Goal: Task Accomplishment & Management: Complete application form

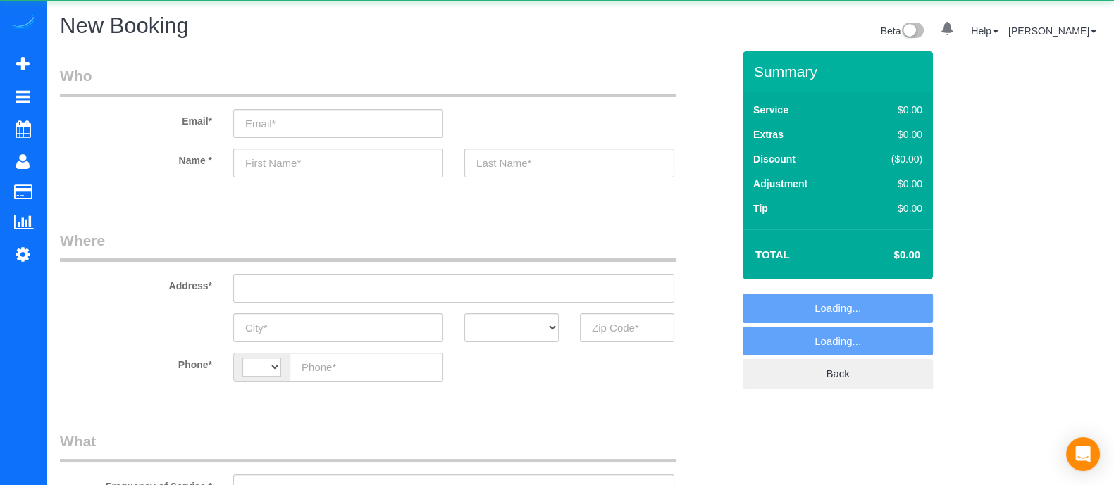
select select "string:[GEOGRAPHIC_DATA]"
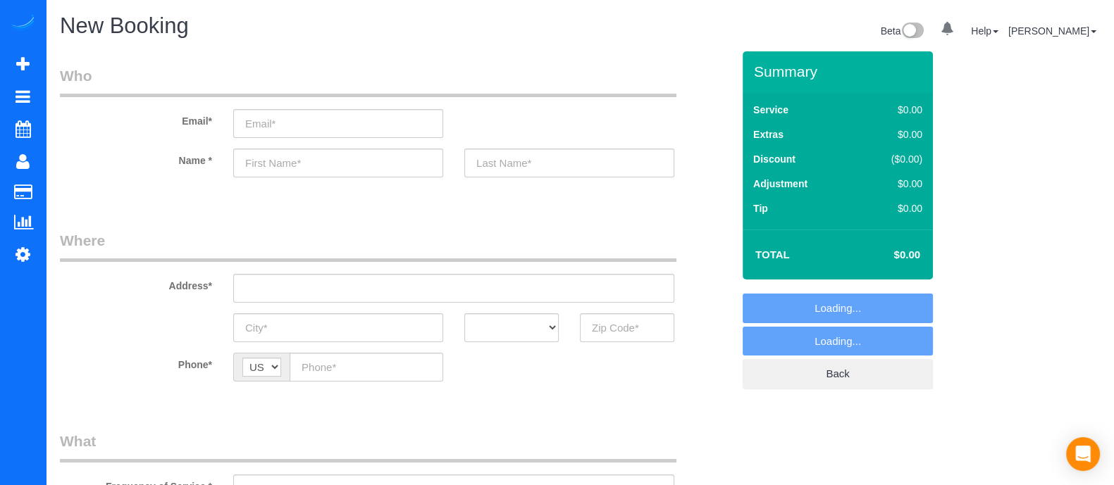
select select "object:1587"
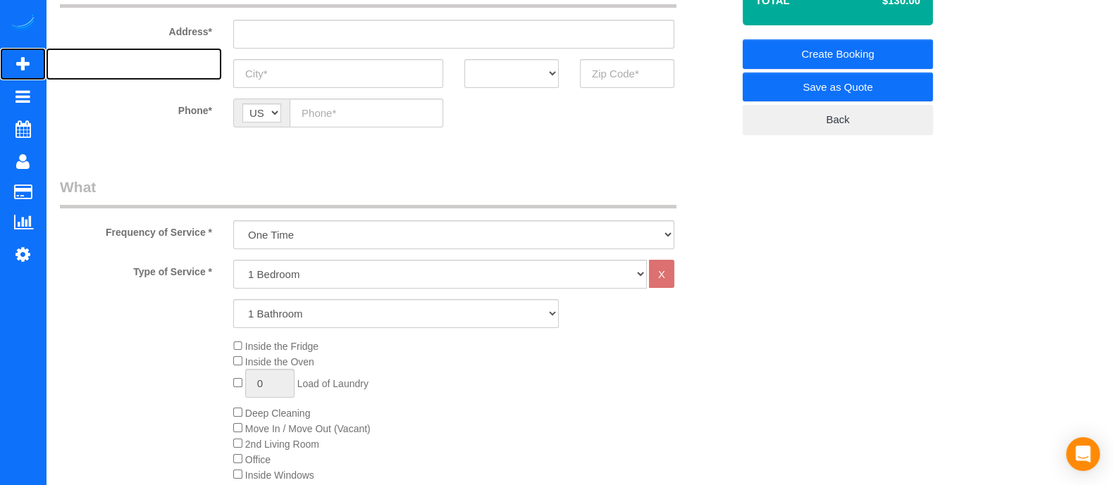
scroll to position [260, 0]
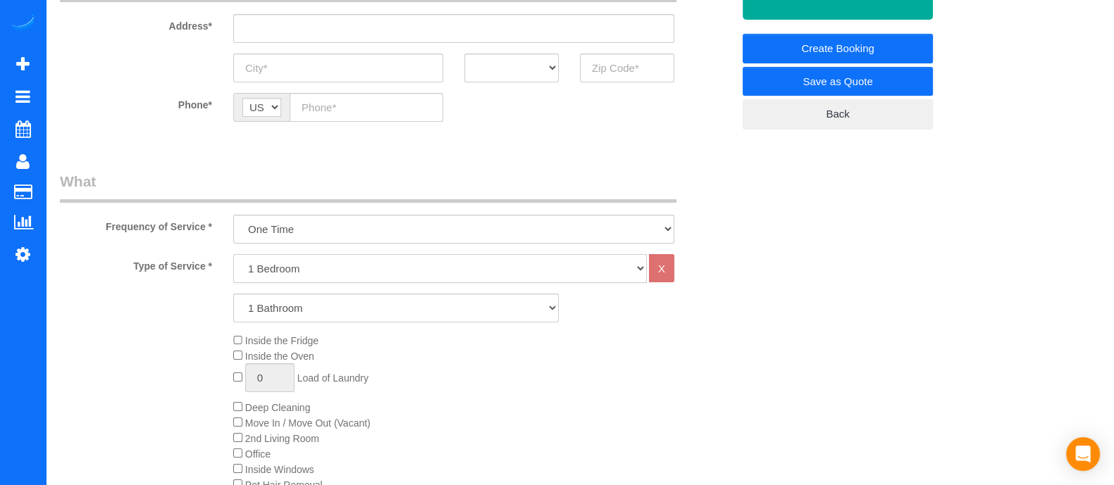
click at [429, 264] on select "1 Bedroom 2 Bedrooms 3 Bedrooms 4 Bedrooms 5 Bedrooms 6 Bedrooms" at bounding box center [440, 268] width 414 height 29
select select "3"
click at [233, 254] on select "1 Bedroom 2 Bedrooms 3 Bedrooms 4 Bedrooms 5 Bedrooms 6 Bedrooms" at bounding box center [440, 268] width 414 height 29
drag, startPoint x: 359, startPoint y: 308, endPoint x: 320, endPoint y: 378, distance: 80.4
click at [320, 378] on div "Type of Service * 1 Bedroom 2 Bedrooms 3 Bedrooms 4 Bedrooms 5 Bedrooms 6 Bedro…" at bounding box center [396, 413] width 672 height 318
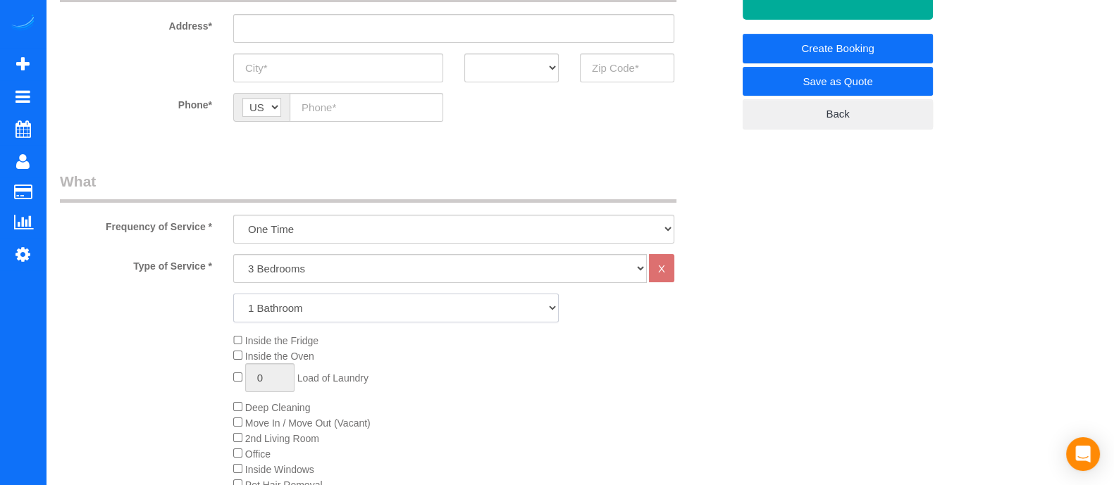
select select "3"
click at [233, 294] on select "1 Bathroom 2 Bathrooms 3 Bathrooms 4 Bathrooms 5 Bathrooms 6 Bathrooms" at bounding box center [396, 308] width 326 height 29
click at [297, 239] on select "One Time Every week (20% Off) - 20.00% (0% for the First Booking) Every 2 weeks…" at bounding box center [453, 229] width 441 height 29
select select "object:1589"
click at [233, 215] on select "One Time Every week (20% Off) - 20.00% (0% for the First Booking) Every 2 weeks…" at bounding box center [453, 229] width 441 height 29
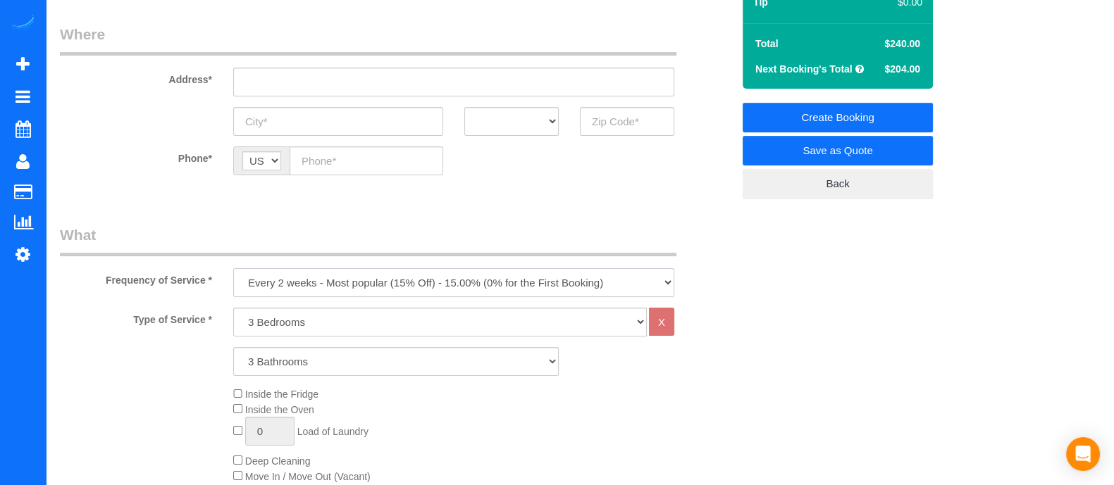
scroll to position [211, 0]
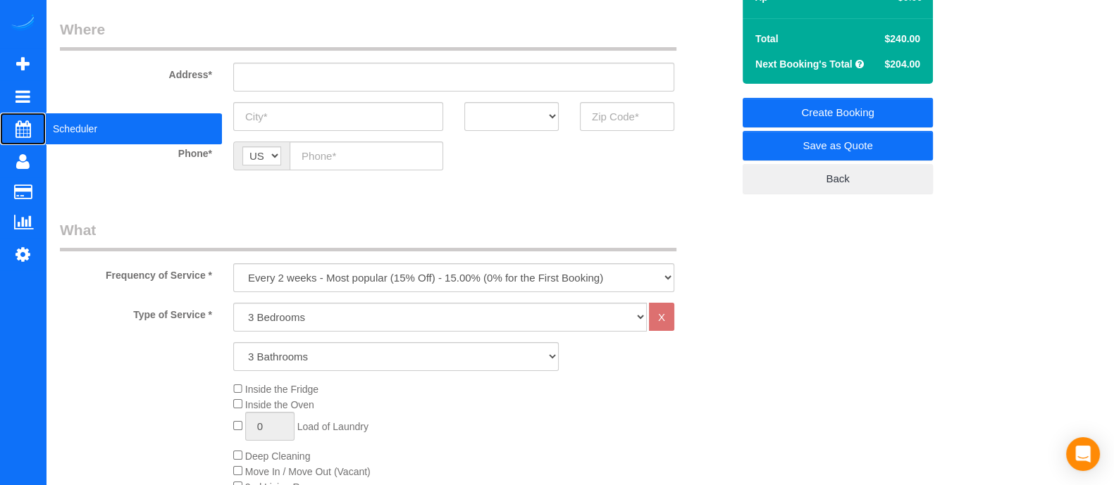
click at [75, 139] on span "Scheduler" at bounding box center [134, 129] width 176 height 32
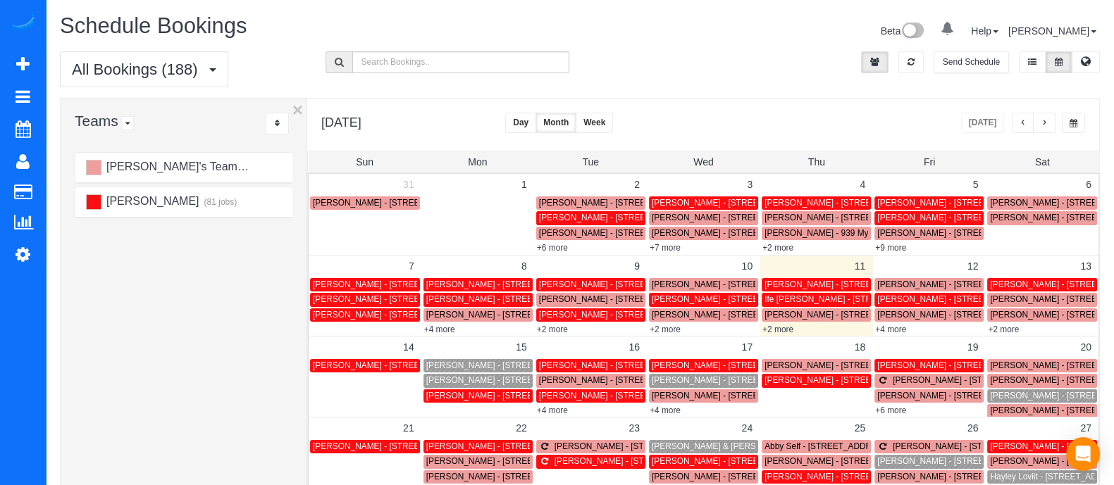
click at [1002, 368] on span "[PERSON_NAME] - [STREET_ADDRESS]" at bounding box center [1069, 366] width 159 height 10
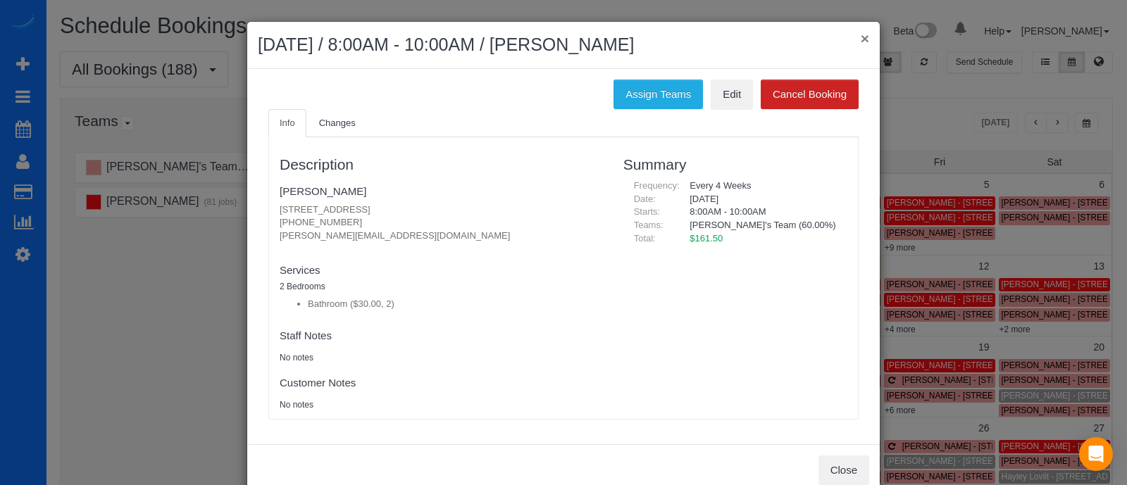
click at [861, 42] on button "×" at bounding box center [865, 38] width 8 height 15
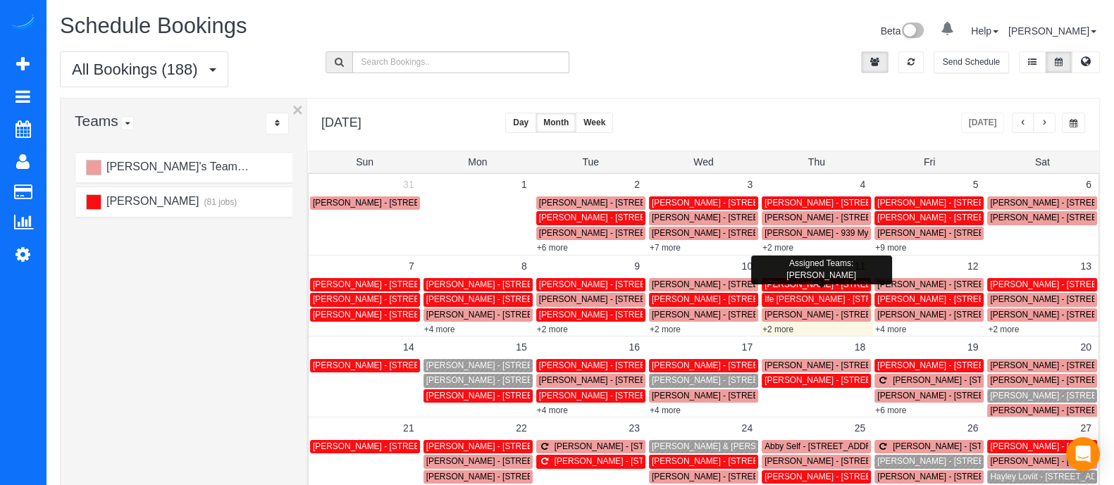
click at [803, 290] on div "[PERSON_NAME] - [STREET_ADDRESS]" at bounding box center [817, 285] width 104 height 11
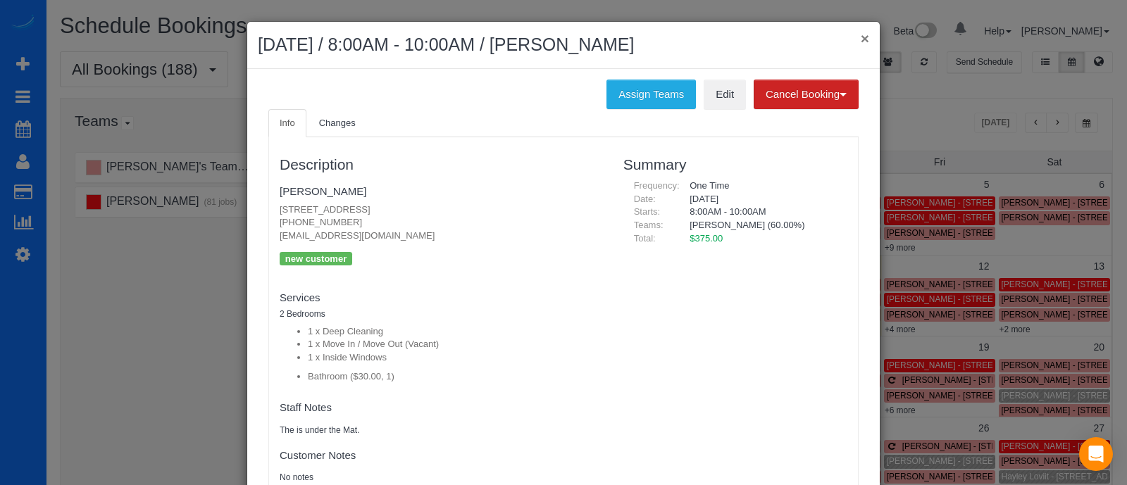
click at [861, 39] on button "×" at bounding box center [865, 38] width 8 height 15
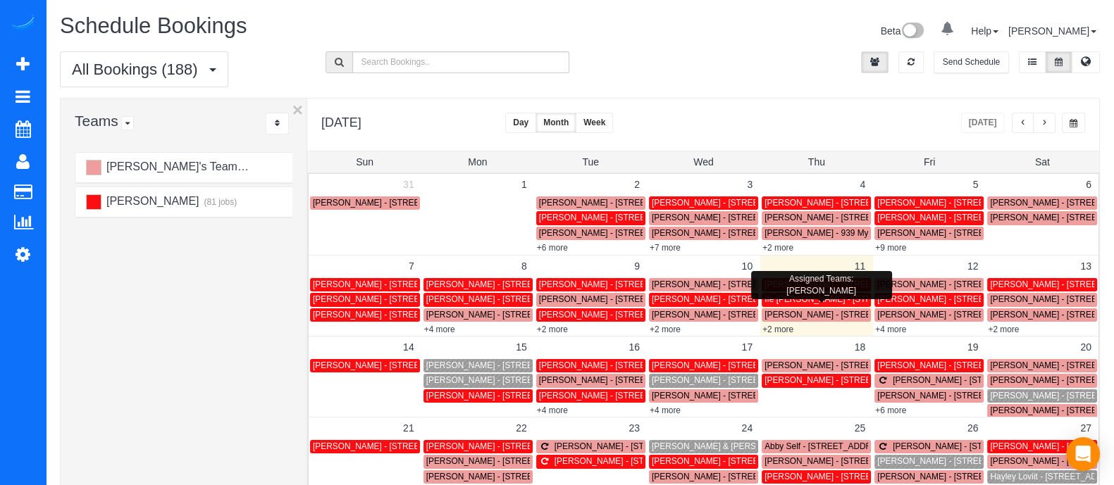
click at [793, 297] on span "Ife [PERSON_NAME] - [STREET_ADDRESS]" at bounding box center [850, 300] width 171 height 10
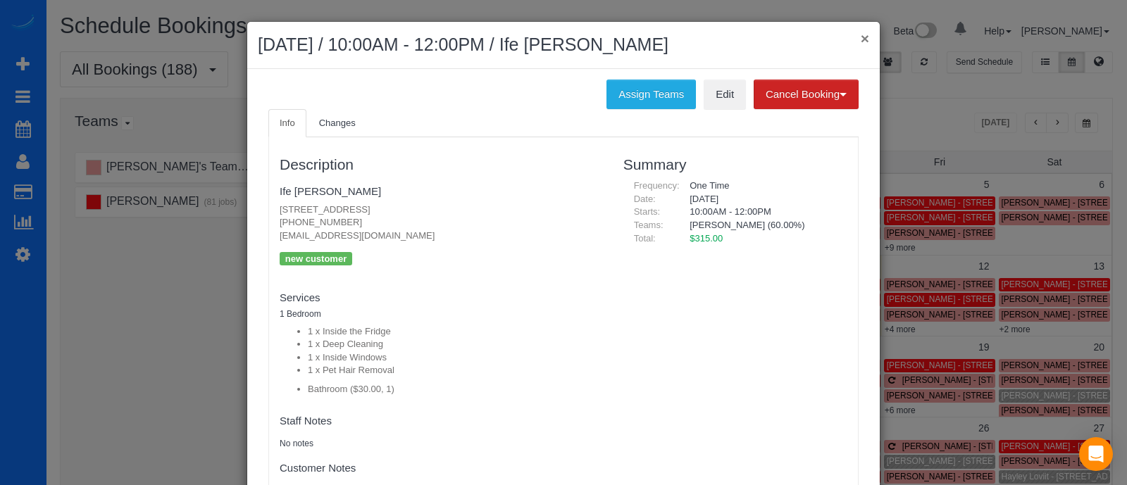
click at [861, 38] on button "×" at bounding box center [865, 38] width 8 height 15
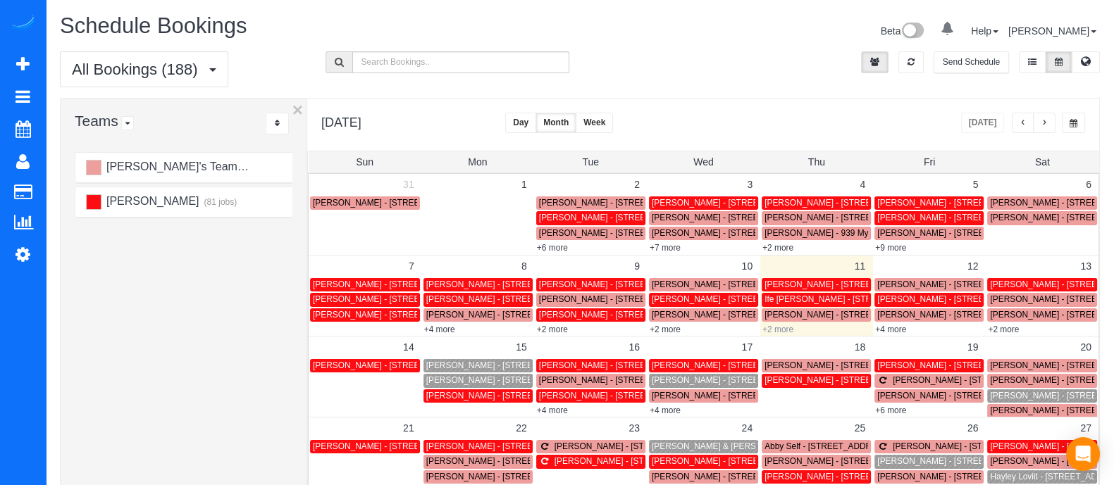
click at [784, 329] on link "+2 more" at bounding box center [777, 330] width 31 height 10
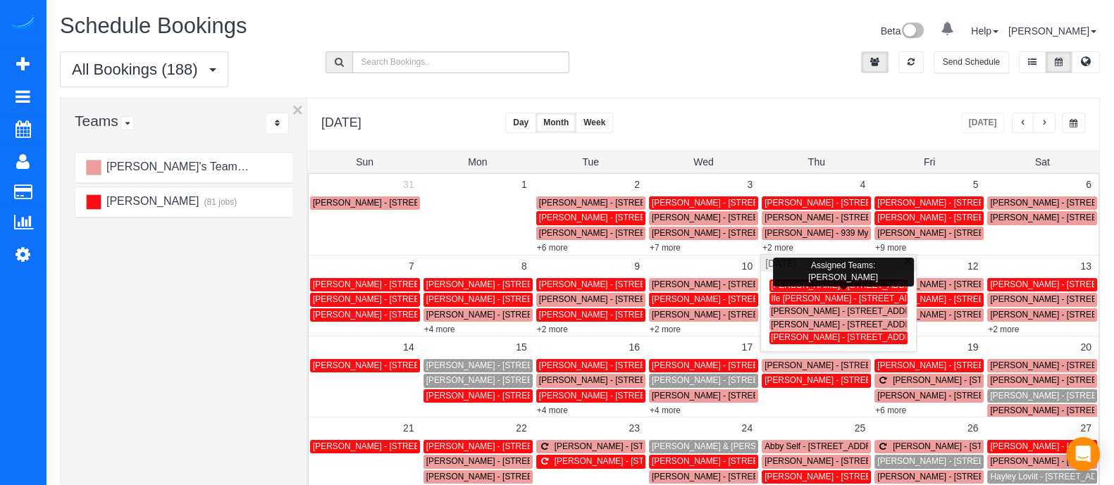
click at [841, 300] on span "Ife [PERSON_NAME] - [STREET_ADDRESS]" at bounding box center [856, 299] width 171 height 10
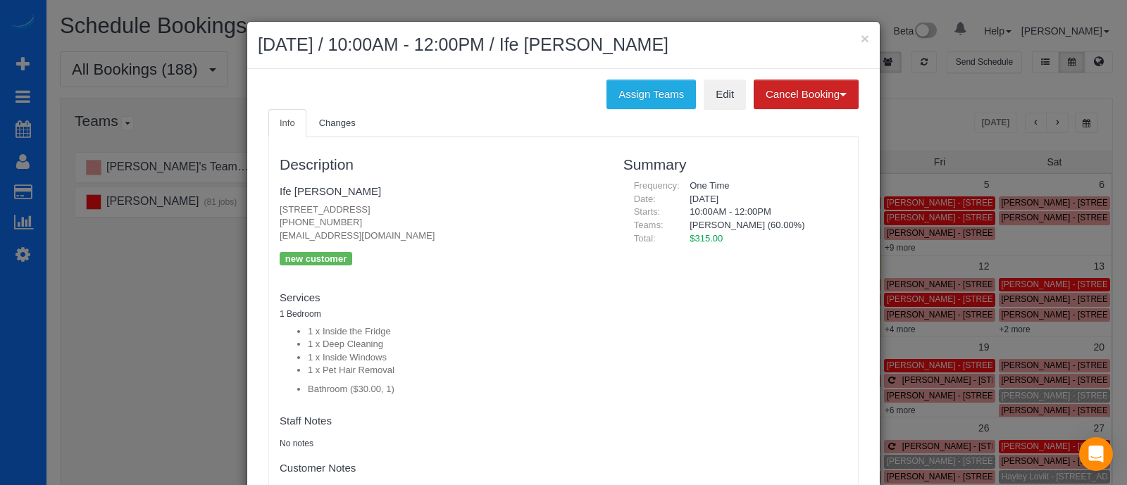
drag, startPoint x: 336, startPoint y: 192, endPoint x: 240, endPoint y: 191, distance: 96.5
click at [247, 191] on div "× [DATE] / 10:00AM - 12:00PM / Ife [PERSON_NAME] Assign Teams Edit Cancel Booki…" at bounding box center [564, 301] width 634 height 561
copy link "Ife [PERSON_NAME]"
click at [863, 39] on div "× [DATE] / 10:00AM - 12:00PM / Ife [PERSON_NAME]" at bounding box center [563, 45] width 633 height 47
click at [861, 39] on button "×" at bounding box center [865, 38] width 8 height 15
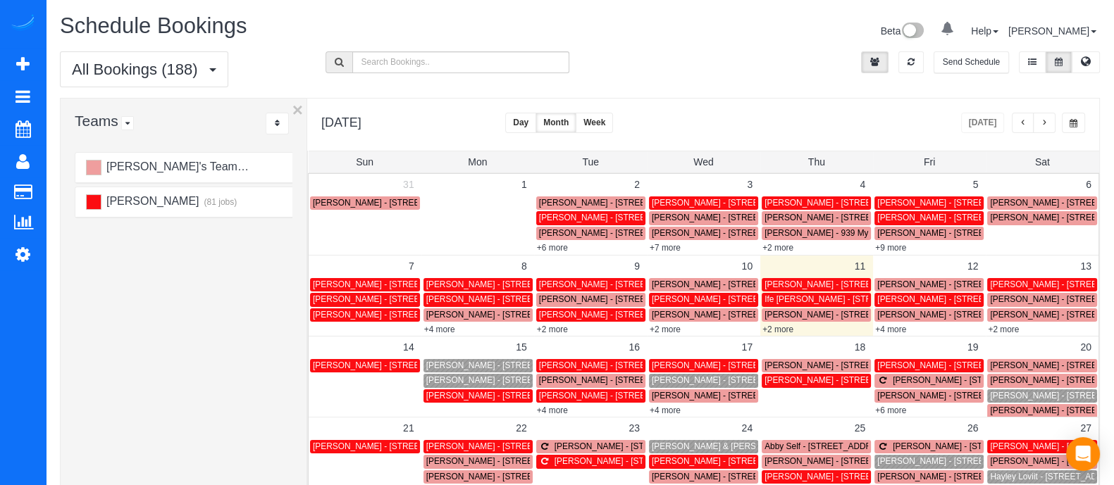
click at [810, 99] on div "[DATE] [DATE] Day Month Week Normal Vertical Horizontal" at bounding box center [703, 125] width 792 height 52
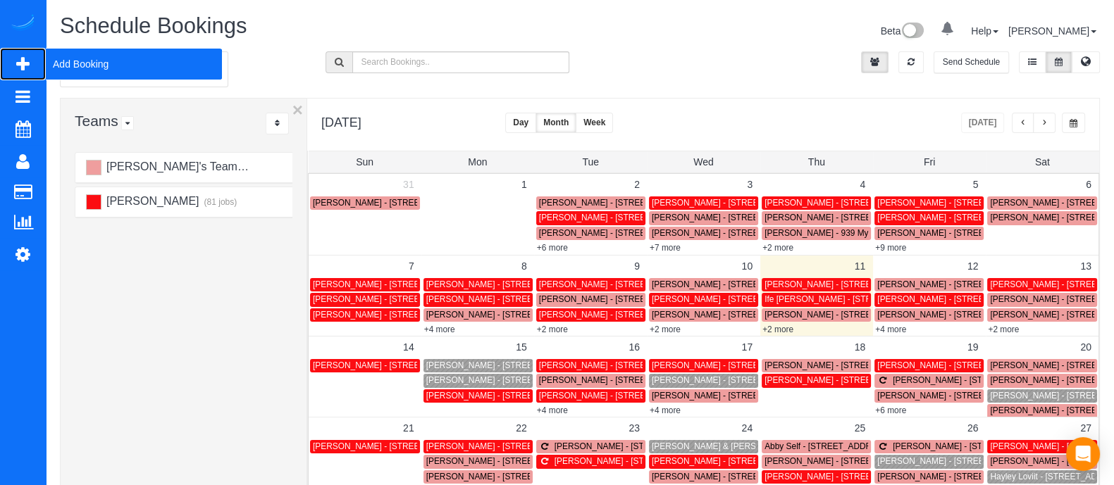
click at [125, 65] on span "Add Booking" at bounding box center [134, 64] width 176 height 32
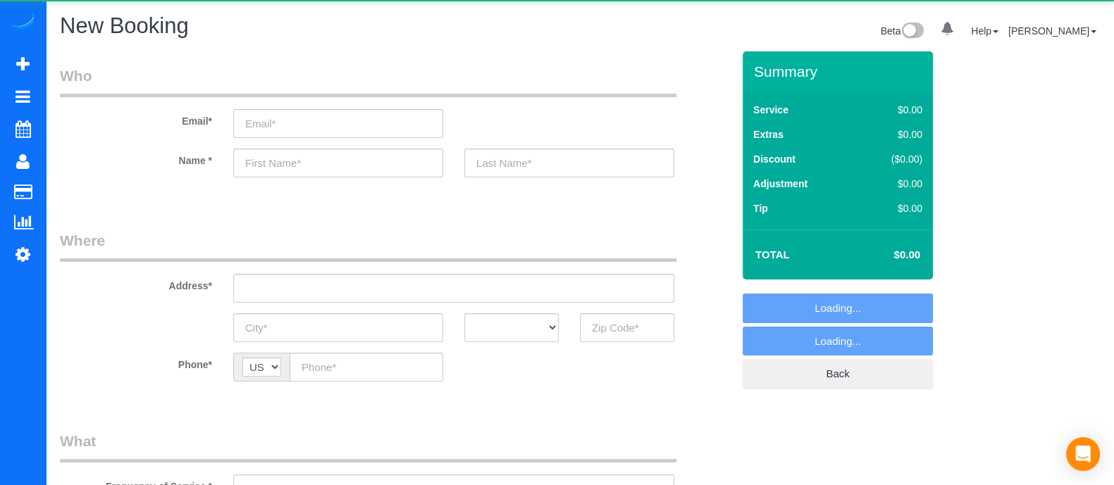
select select "object:2465"
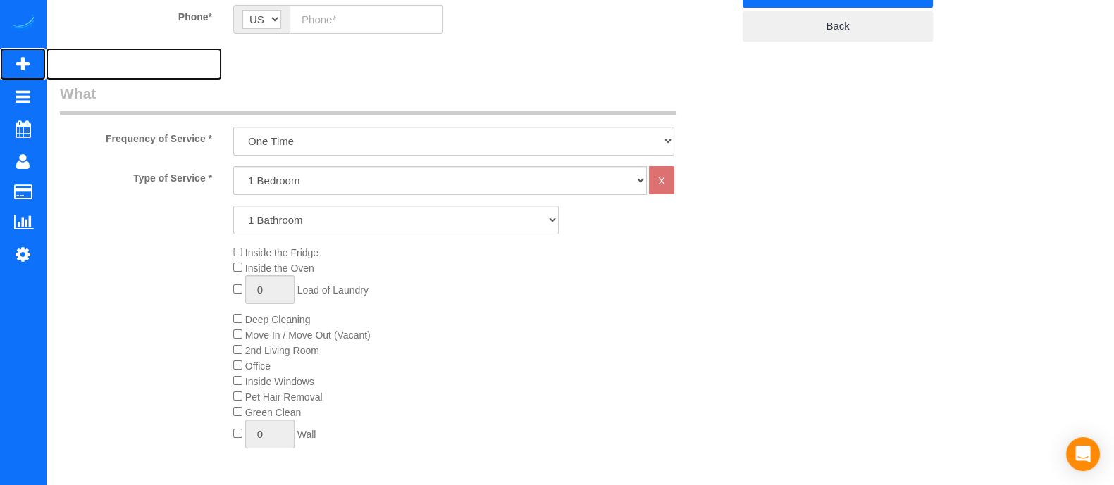
scroll to position [367, 0]
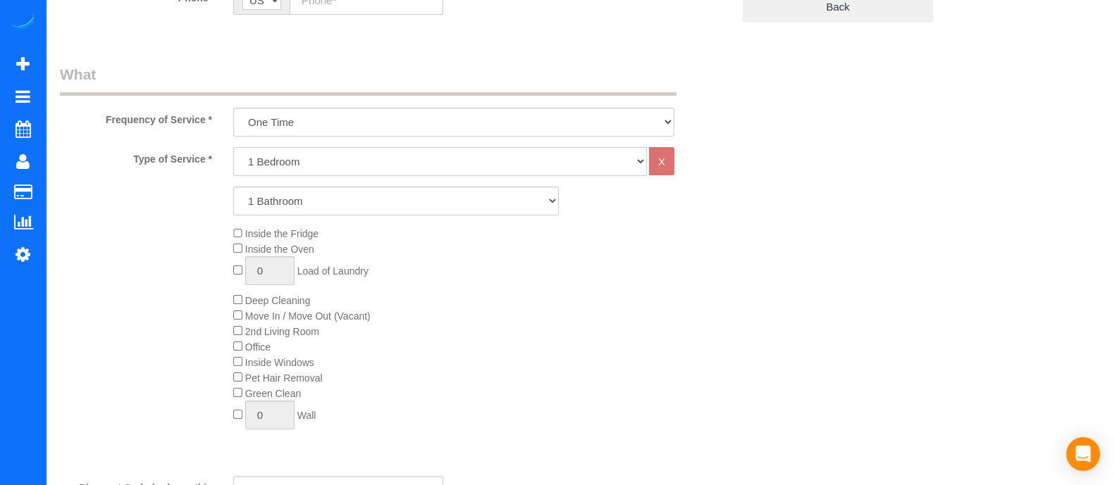
click at [268, 162] on select "1 Bedroom 2 Bedrooms 3 Bedrooms 4 Bedrooms 5 Bedrooms 6 Bedrooms" at bounding box center [440, 161] width 414 height 29
select select "2"
click at [233, 147] on select "1 Bedroom 2 Bedrooms 3 Bedrooms 4 Bedrooms 5 Bedrooms 6 Bedrooms" at bounding box center [440, 161] width 414 height 29
drag, startPoint x: 274, startPoint y: 201, endPoint x: 274, endPoint y: 241, distance: 40.2
click at [274, 241] on div "Type of Service * 1 Bedroom 2 Bedrooms 3 Bedrooms 4 Bedrooms 5 Bedrooms 6 Bedro…" at bounding box center [396, 306] width 672 height 318
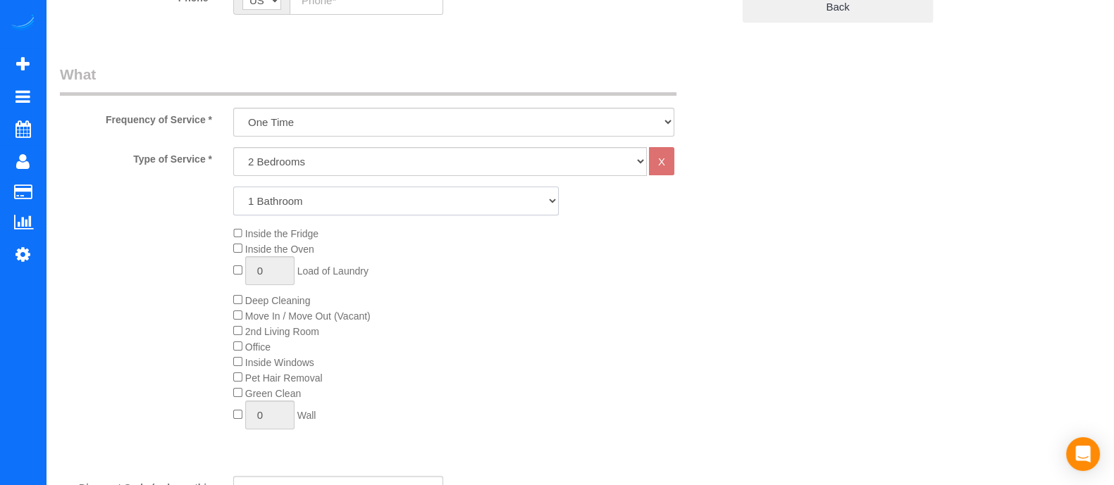
select select "2"
click at [233, 187] on select "1 Bathroom 2 Bathrooms 3 Bathrooms 4 Bathrooms 5 Bathrooms 6 Bathrooms" at bounding box center [396, 201] width 326 height 29
click at [235, 309] on div "Inside the Fridge Inside the Oven 0 Load of Laundry Deep Cleaning Move In / Mov…" at bounding box center [483, 331] width 520 height 211
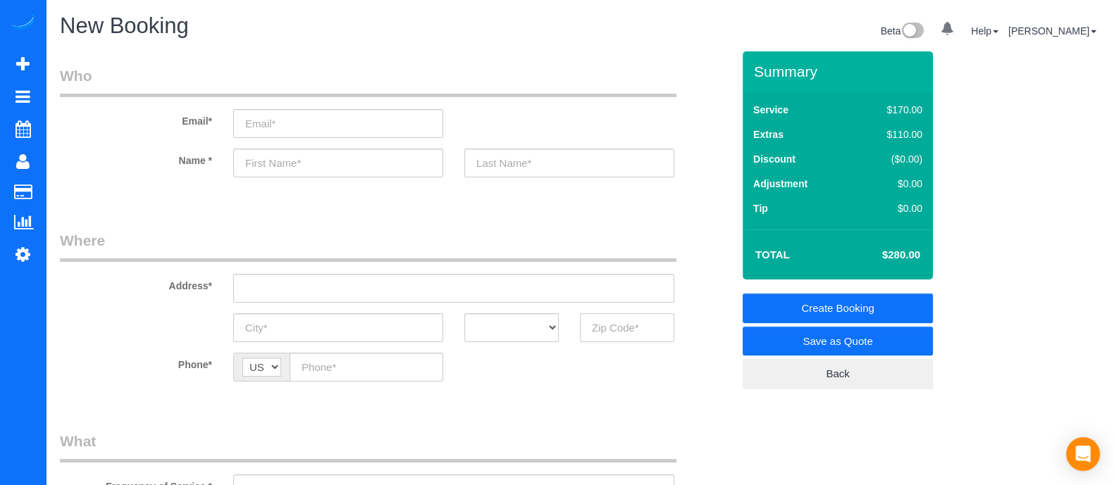
click at [617, 325] on input "text" at bounding box center [627, 328] width 94 height 29
type input "3"
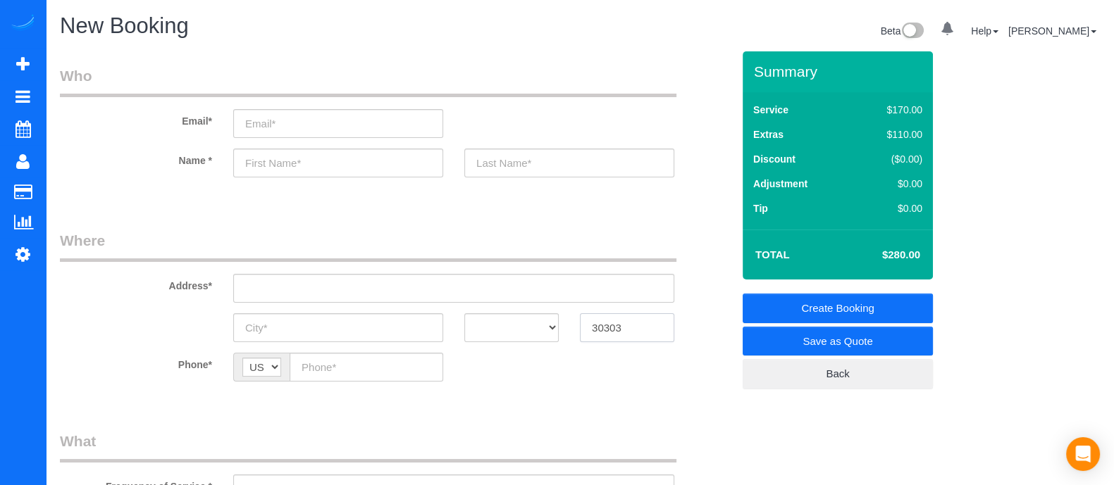
type input "30303"
click at [361, 292] on input "text" at bounding box center [453, 288] width 441 height 29
type input "33"
click at [330, 171] on input "text" at bounding box center [338, 163] width 210 height 29
type input "a"
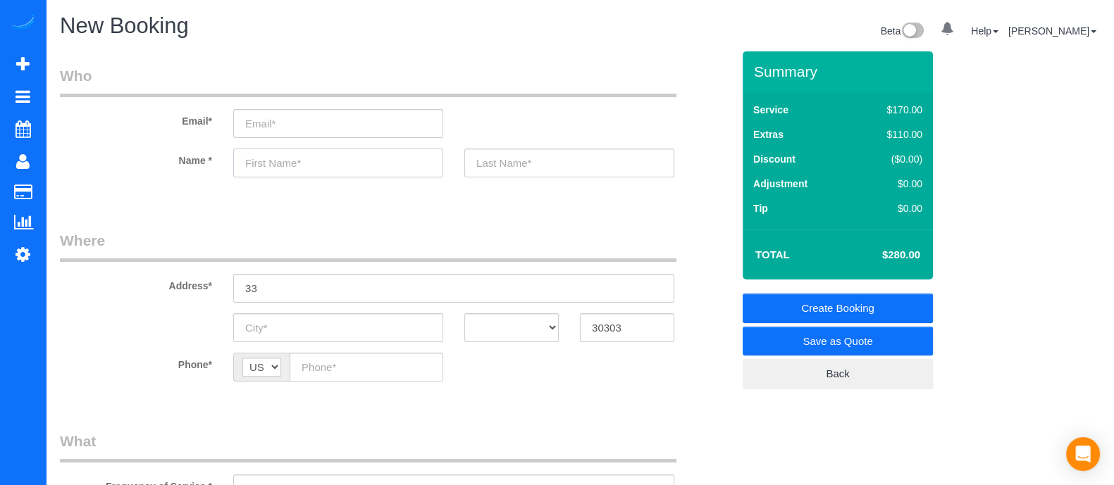
type input "A"
type input "m"
type input "Minje"
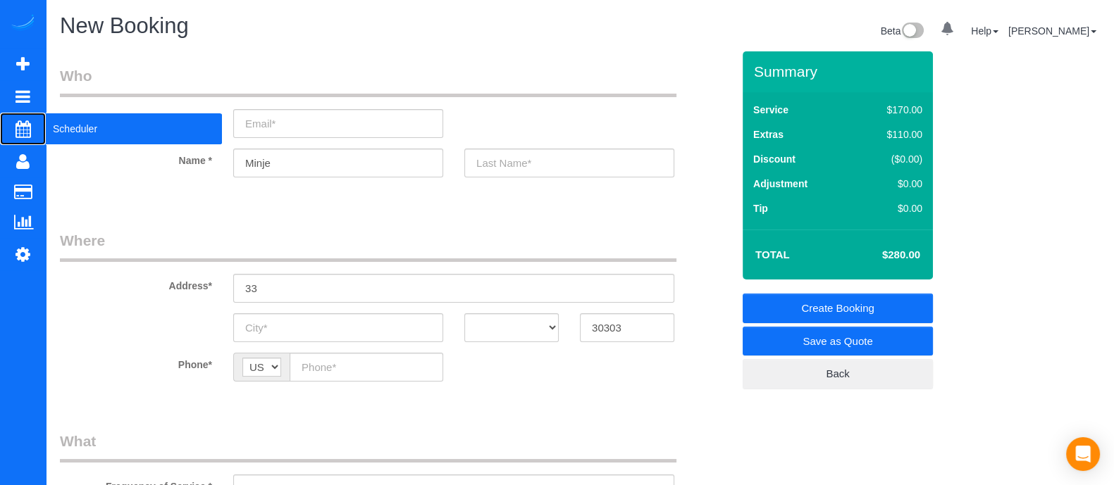
click at [72, 134] on span "Scheduler" at bounding box center [134, 129] width 176 height 32
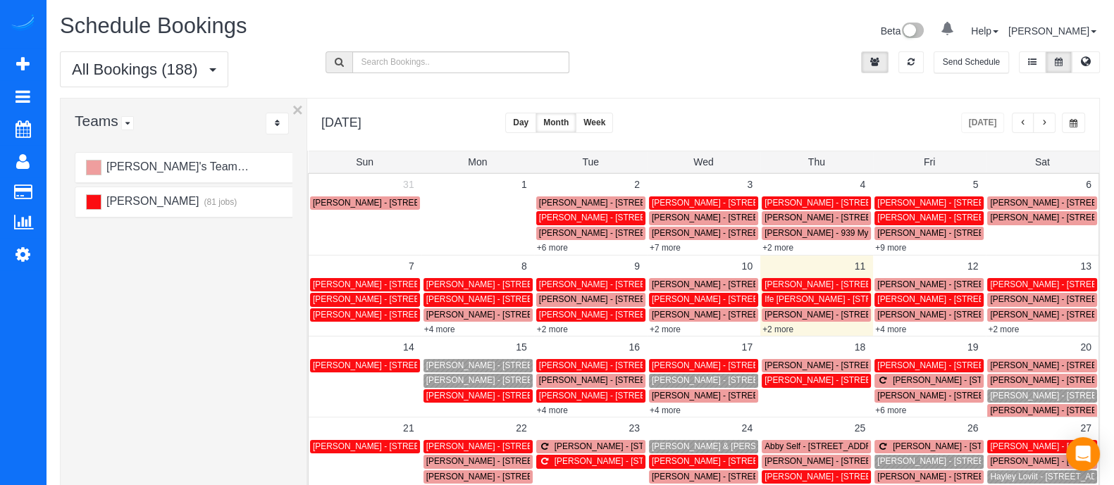
click at [695, 385] on div "[PERSON_NAME] - [STREET_ADDRESS]" at bounding box center [704, 381] width 104 height 11
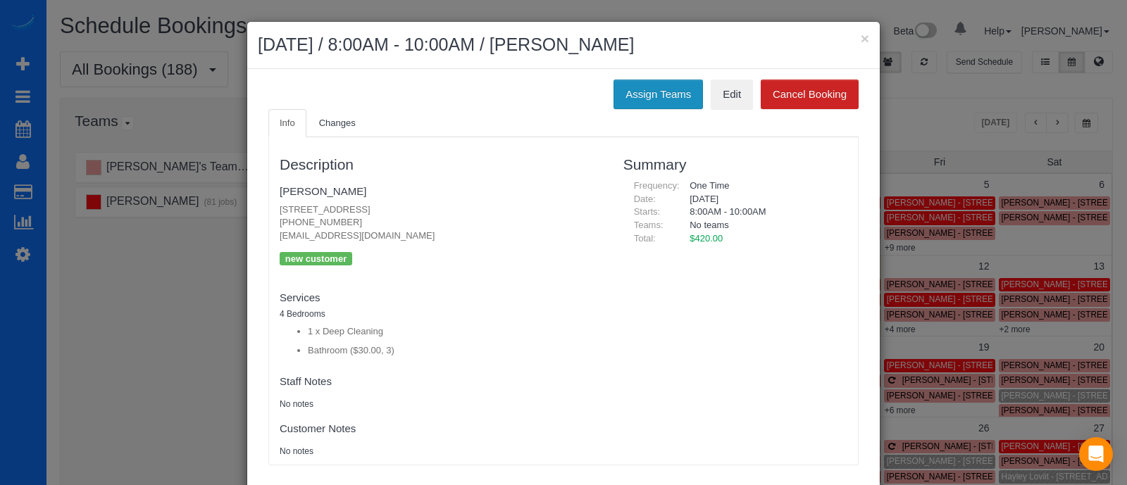
click at [678, 92] on button "Assign Teams" at bounding box center [658, 95] width 89 height 30
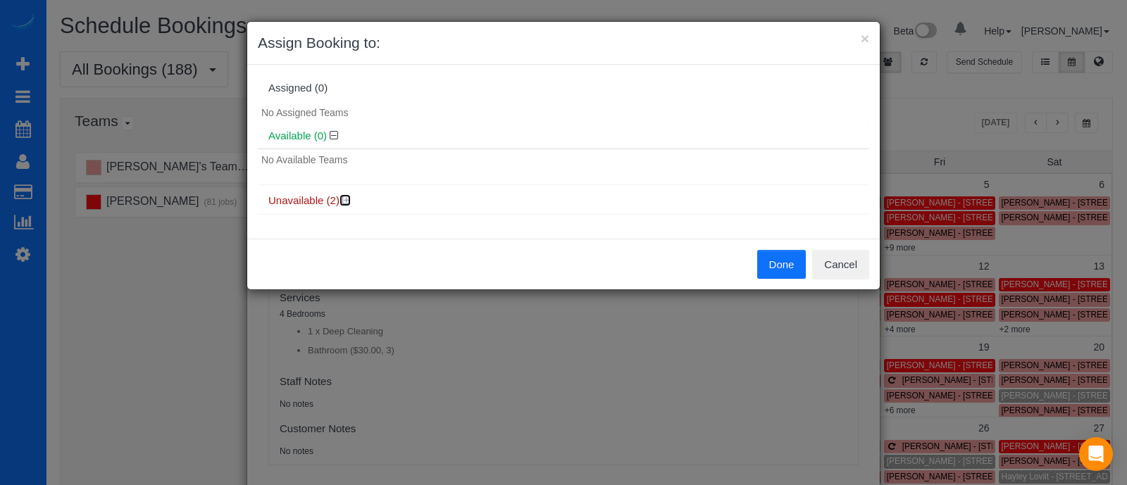
click at [349, 195] on icon at bounding box center [346, 200] width 8 height 11
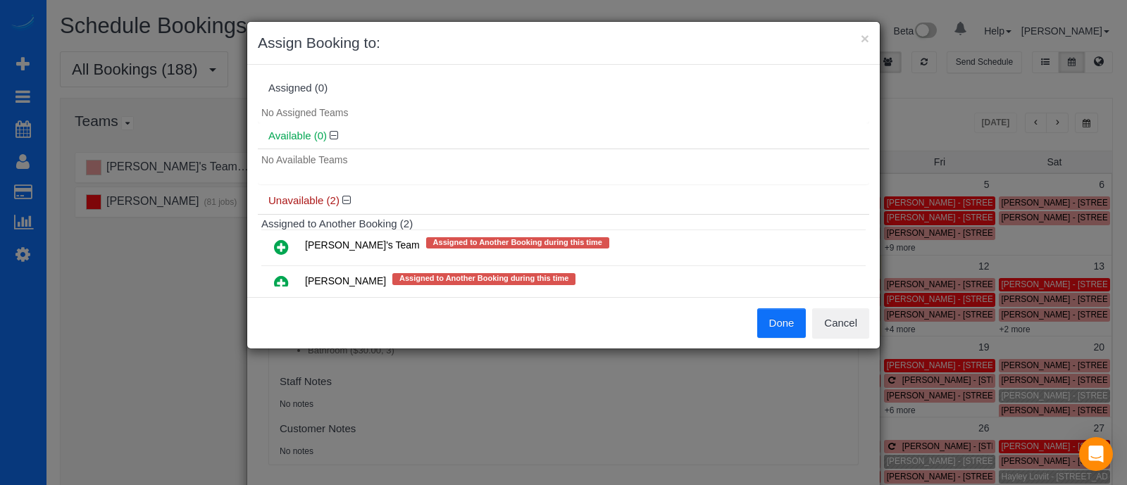
click at [276, 245] on icon at bounding box center [281, 247] width 15 height 17
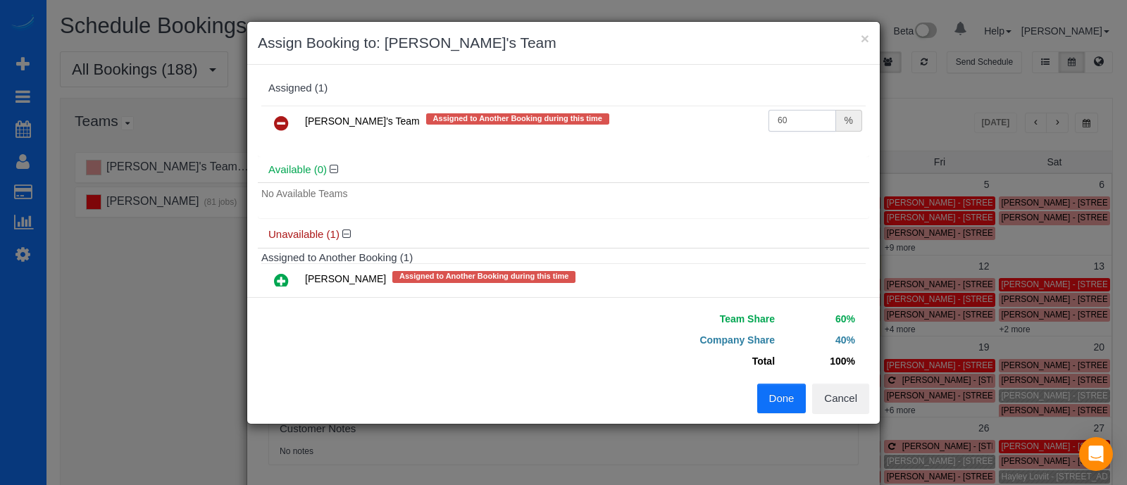
click at [782, 117] on input "60" at bounding box center [803, 121] width 68 height 22
type input "62"
click at [791, 400] on button "Done" at bounding box center [781, 399] width 49 height 30
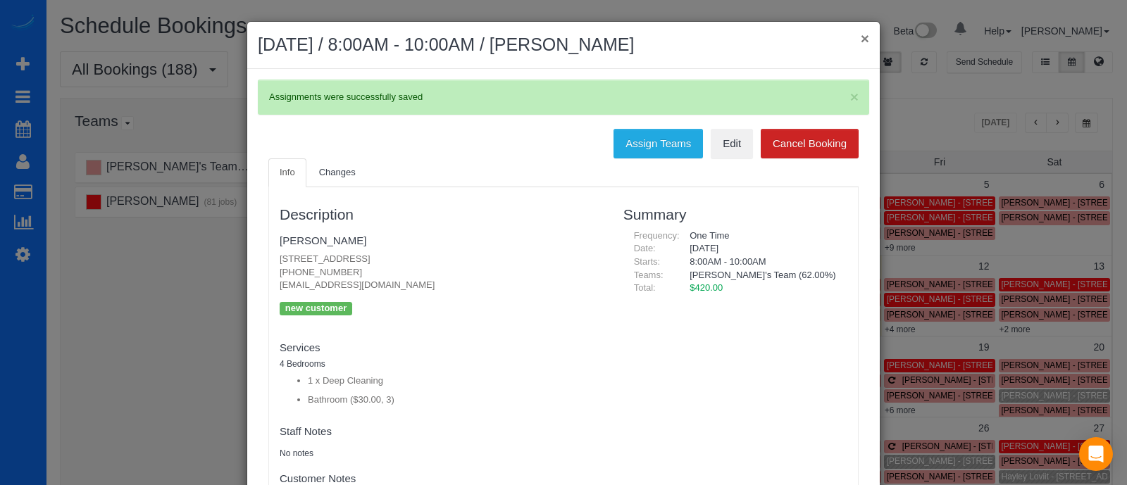
click at [861, 37] on button "×" at bounding box center [865, 38] width 8 height 15
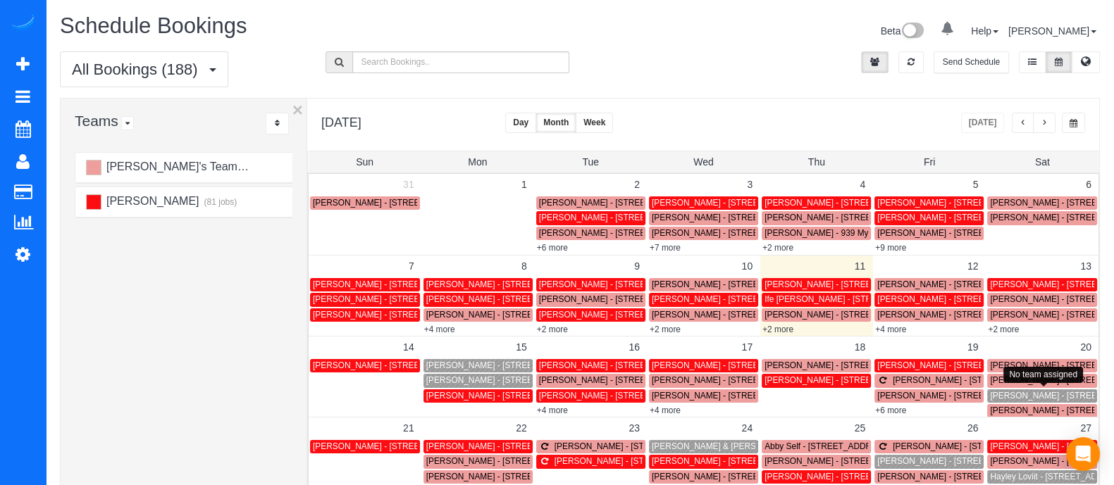
click at [994, 399] on span "[PERSON_NAME] - [STREET_ADDRESS]" at bounding box center [1069, 396] width 159 height 10
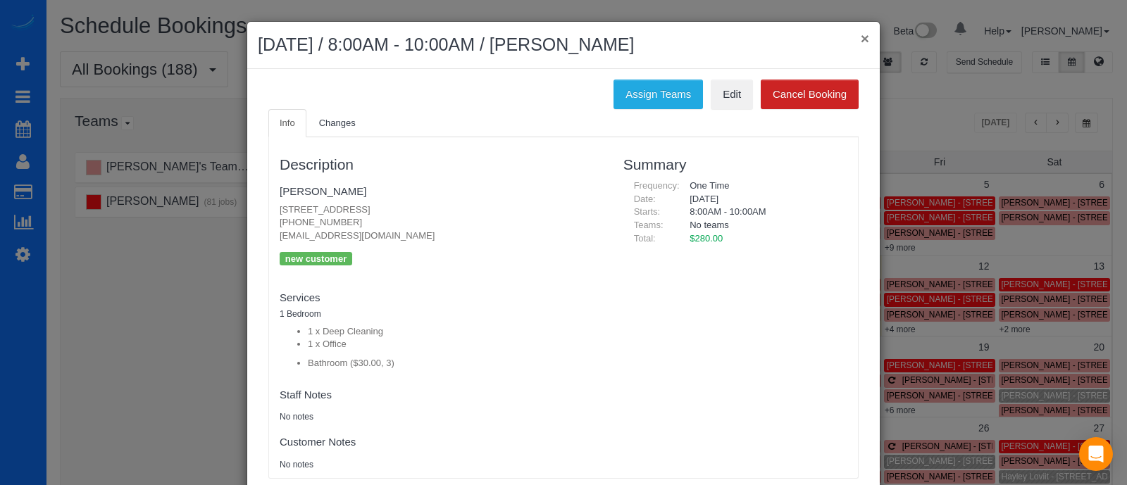
click at [861, 44] on button "×" at bounding box center [865, 38] width 8 height 15
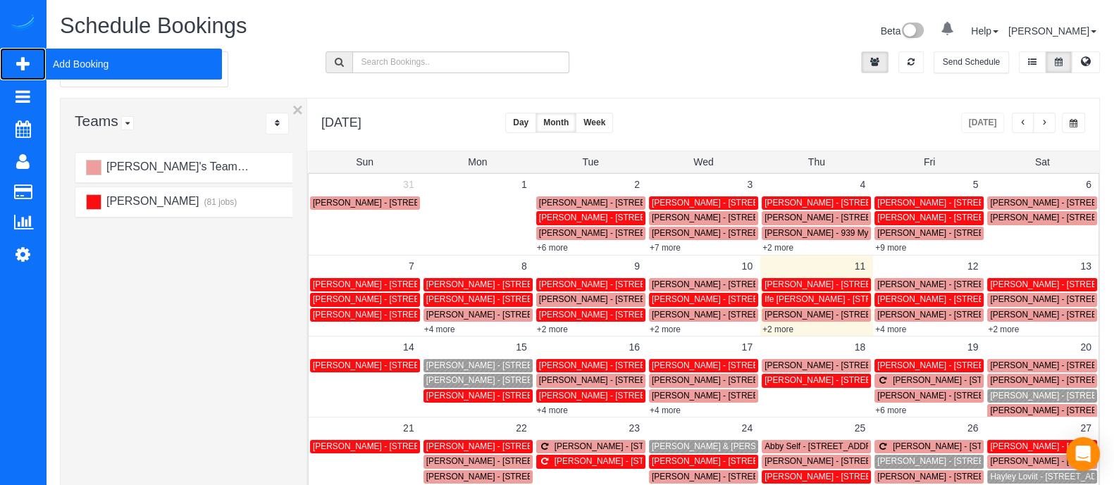
click at [109, 70] on span "Add Booking" at bounding box center [134, 64] width 176 height 32
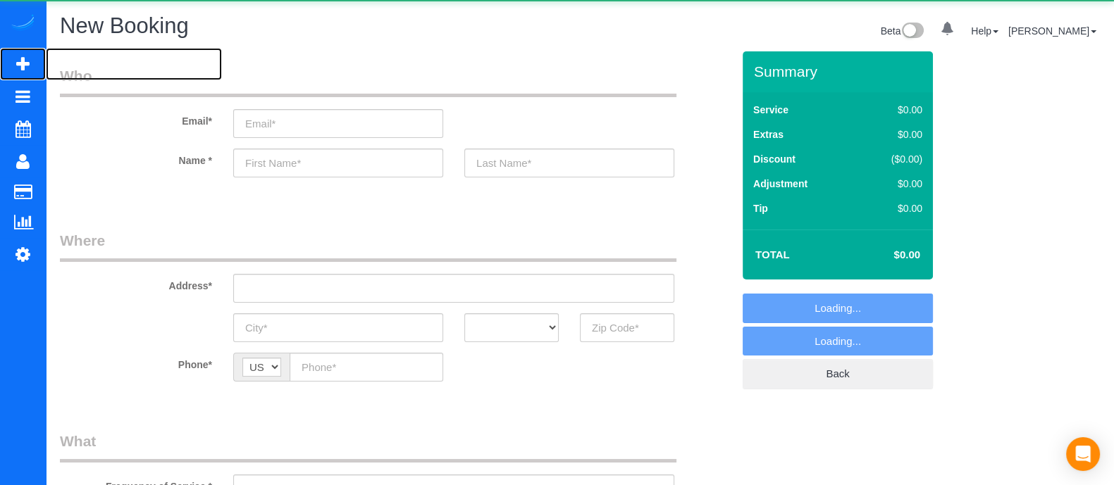
select select "object:3266"
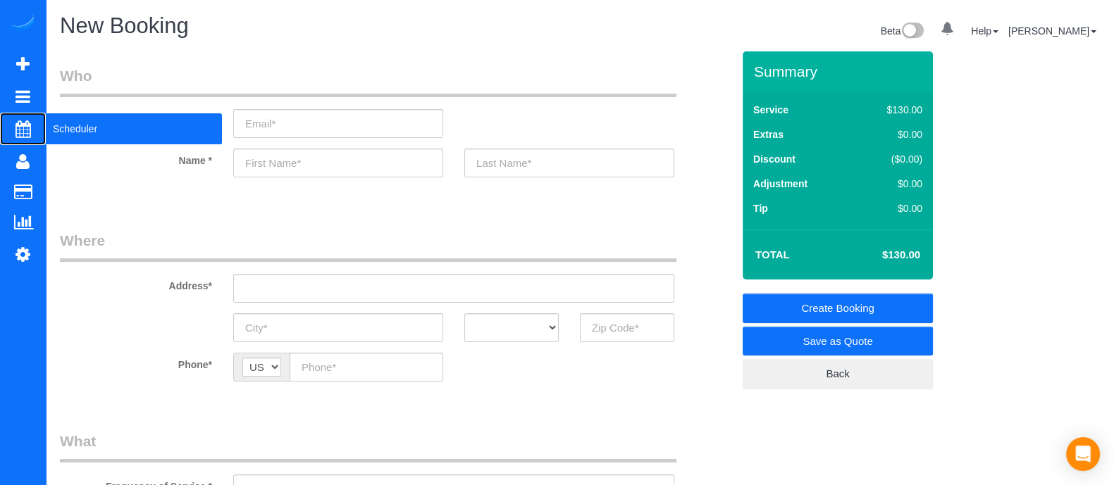
click at [81, 126] on span "Scheduler" at bounding box center [134, 129] width 176 height 32
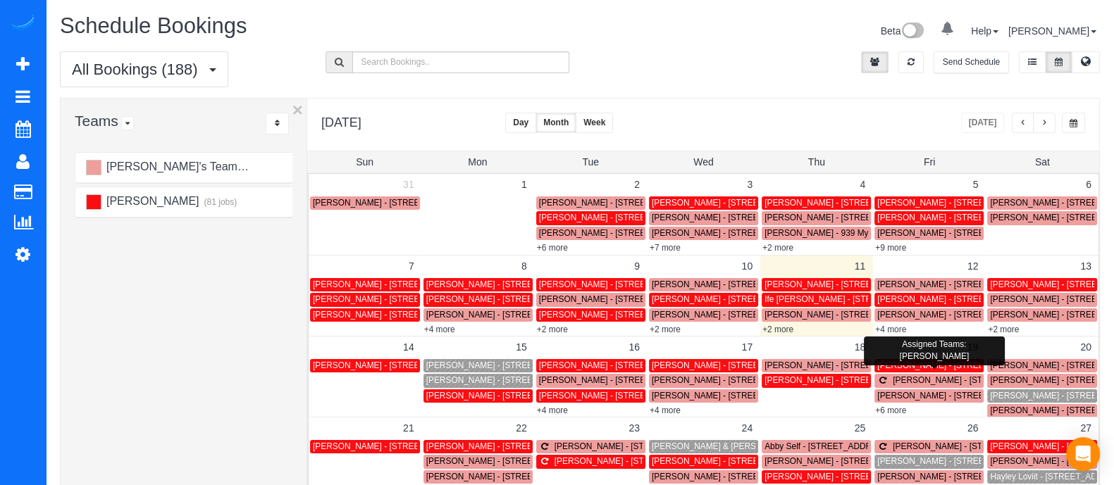
click at [920, 361] on span "[PERSON_NAME] - [STREET_ADDRESS][PERSON_NAME]" at bounding box center [991, 366] width 228 height 10
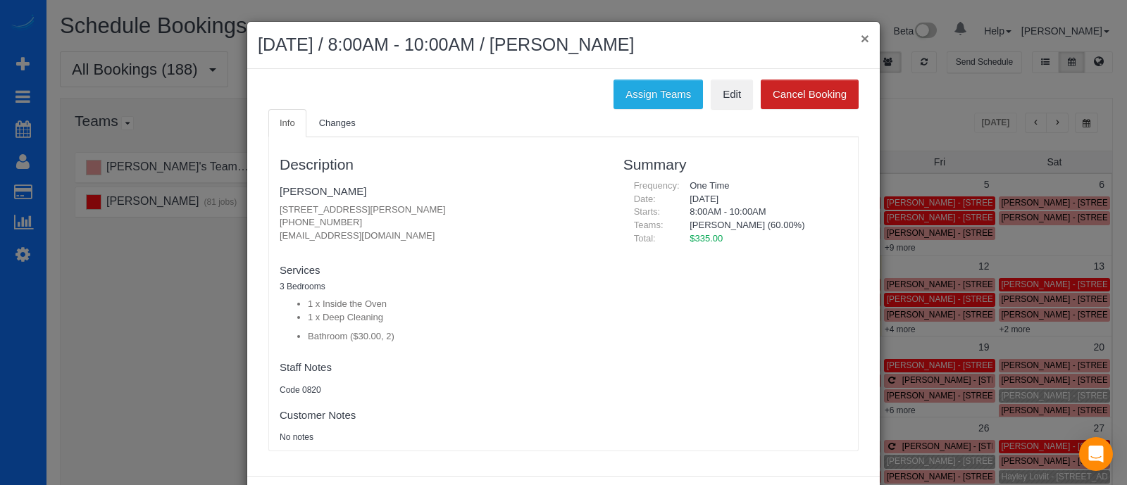
click at [861, 37] on button "×" at bounding box center [865, 38] width 8 height 15
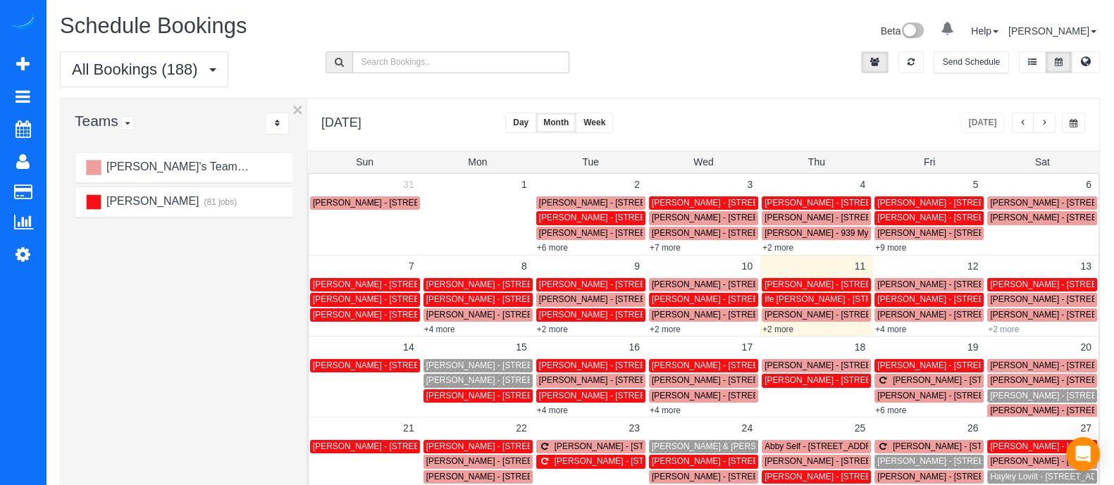
click at [1004, 325] on link "+2 more" at bounding box center [1003, 330] width 31 height 10
click at [898, 329] on link "+4 more" at bounding box center [890, 330] width 31 height 10
click at [466, 368] on span "[PERSON_NAME] - [STREET_ADDRESS][PERSON_NAME][PERSON_NAME]" at bounding box center [574, 366] width 297 height 10
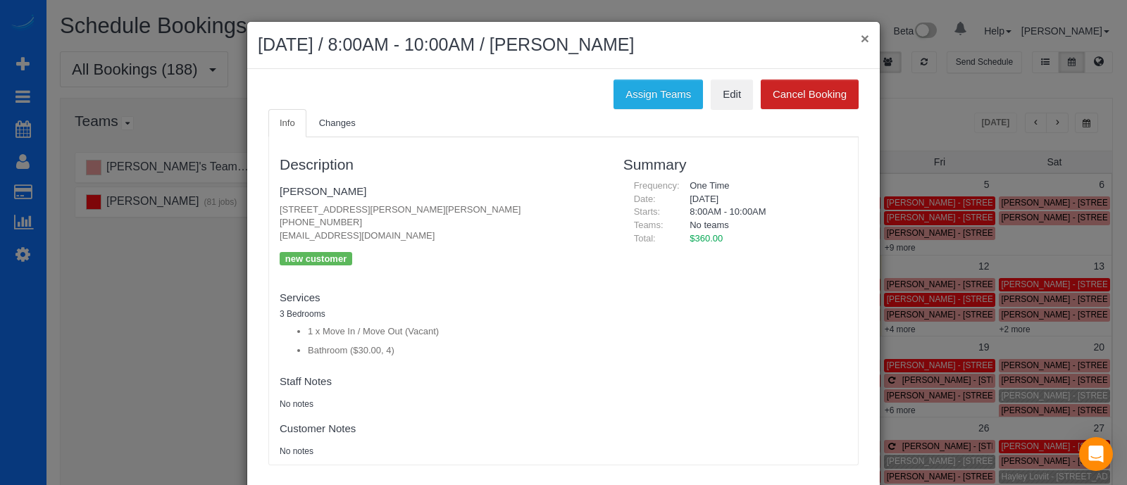
click at [861, 45] on button "×" at bounding box center [865, 38] width 8 height 15
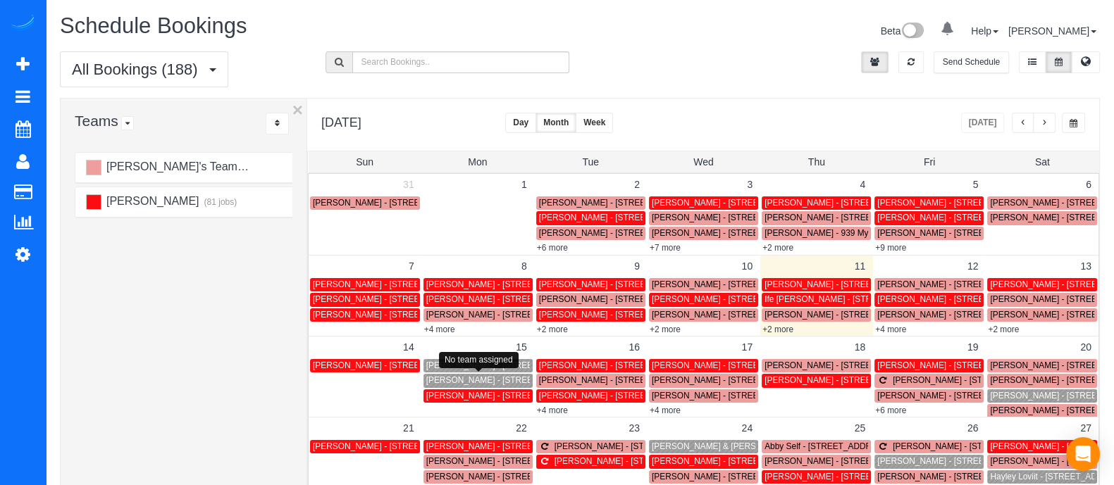
click at [472, 385] on span "[PERSON_NAME] - [STREET_ADDRESS][PERSON_NAME]" at bounding box center [540, 381] width 228 height 10
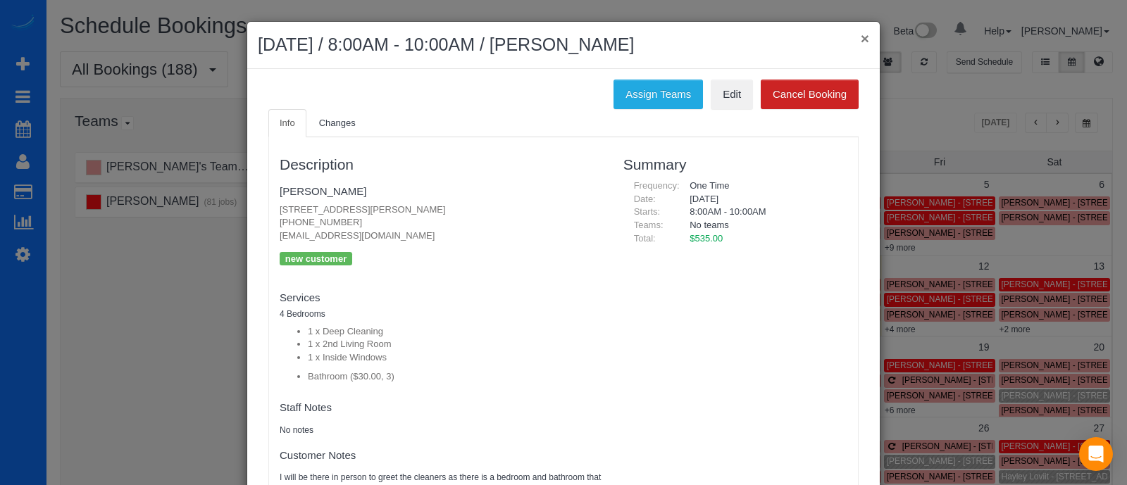
click at [861, 44] on button "×" at bounding box center [865, 38] width 8 height 15
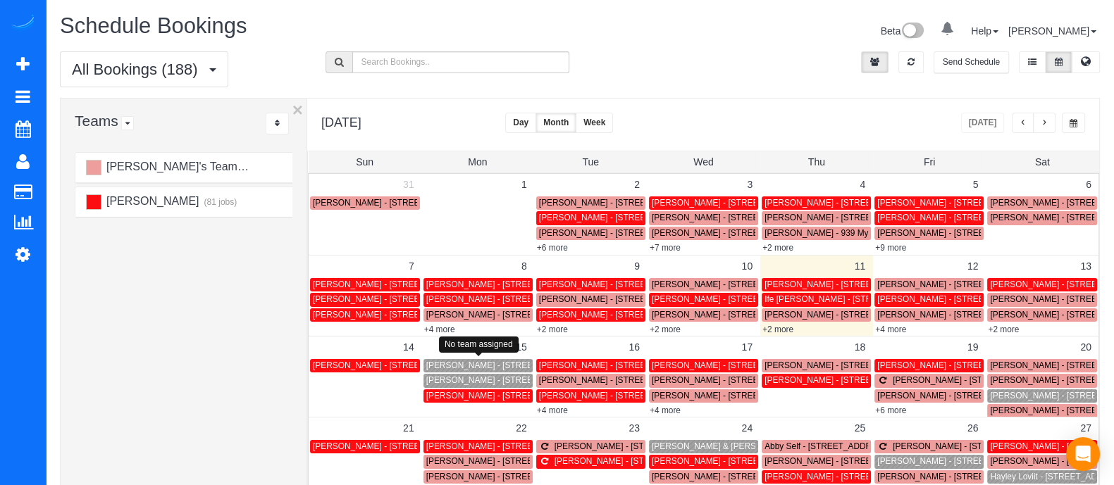
click at [458, 361] on span "[PERSON_NAME] - [STREET_ADDRESS][PERSON_NAME][PERSON_NAME]" at bounding box center [574, 366] width 297 height 10
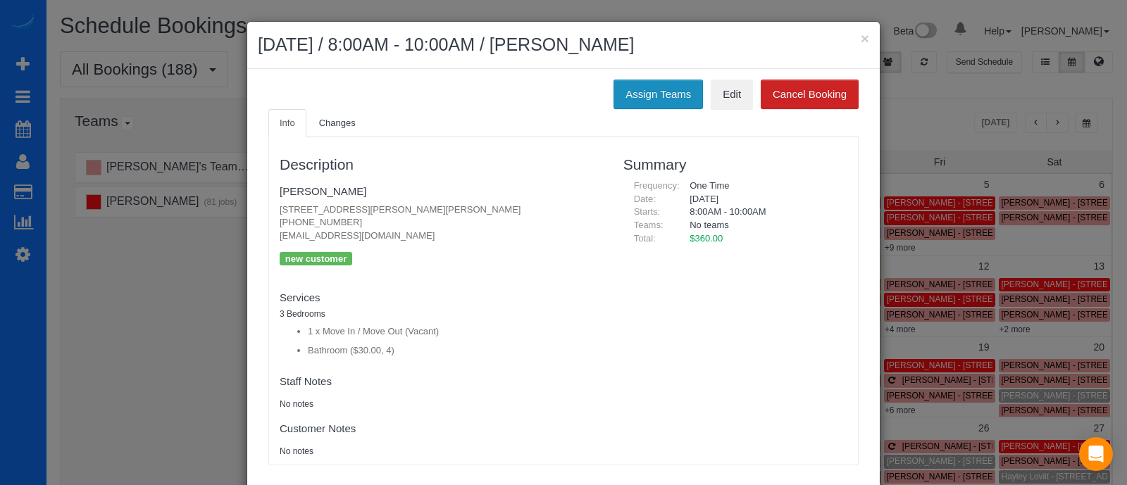
click at [661, 100] on button "Assign Teams" at bounding box center [658, 95] width 89 height 30
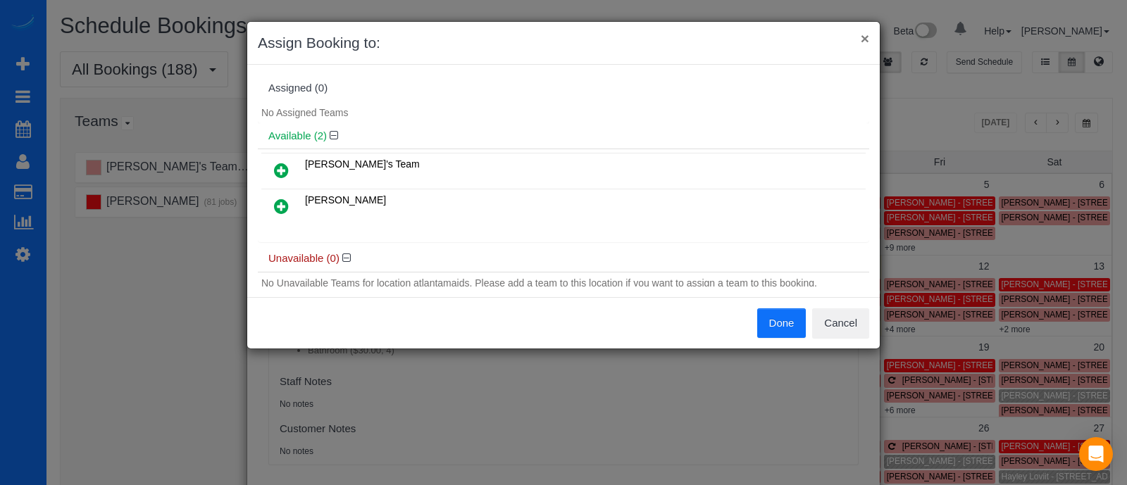
click at [865, 37] on button "×" at bounding box center [865, 38] width 8 height 15
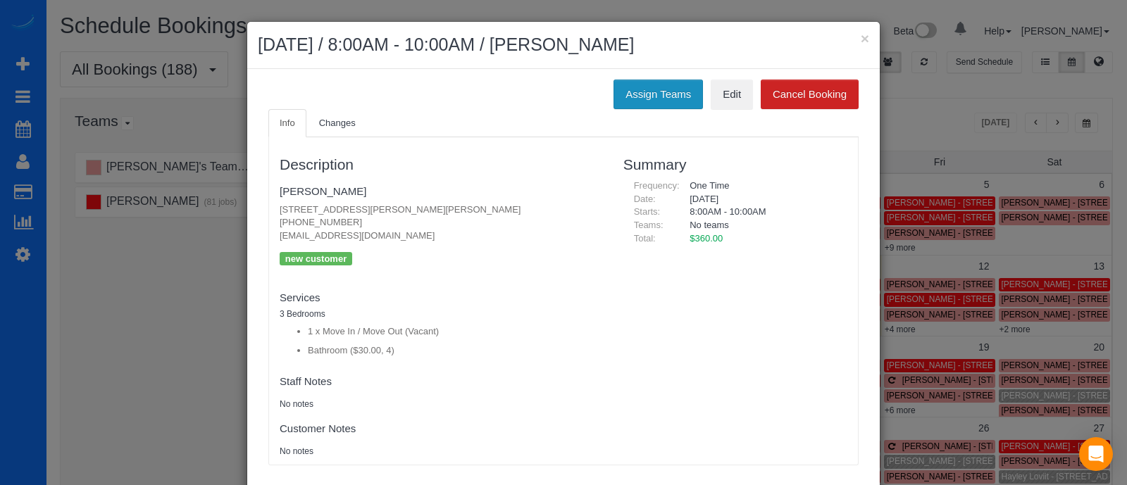
click at [644, 82] on button "Assign Teams" at bounding box center [658, 95] width 89 height 30
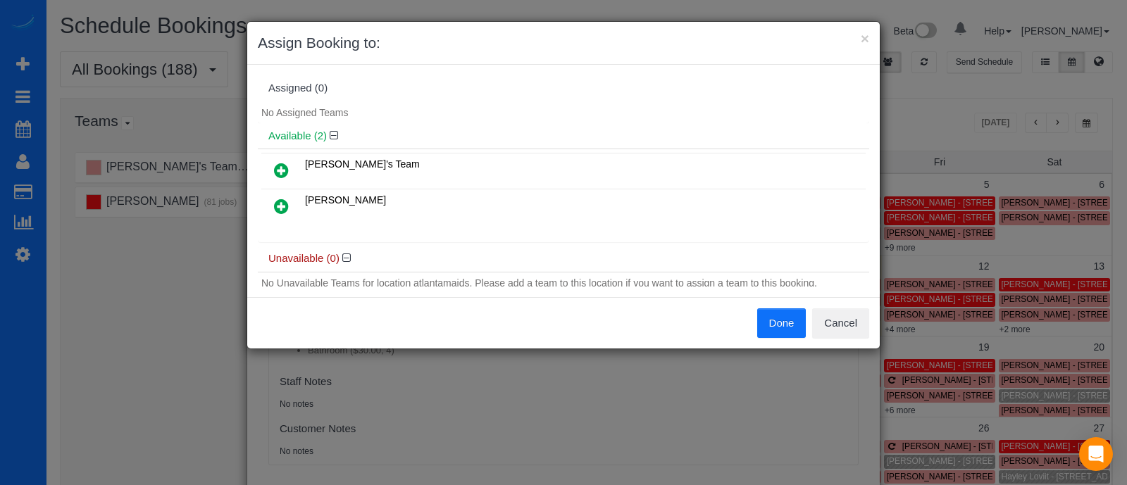
click at [643, 89] on div "Assigned (0)" at bounding box center [563, 88] width 590 height 12
click at [287, 168] on icon at bounding box center [281, 170] width 15 height 17
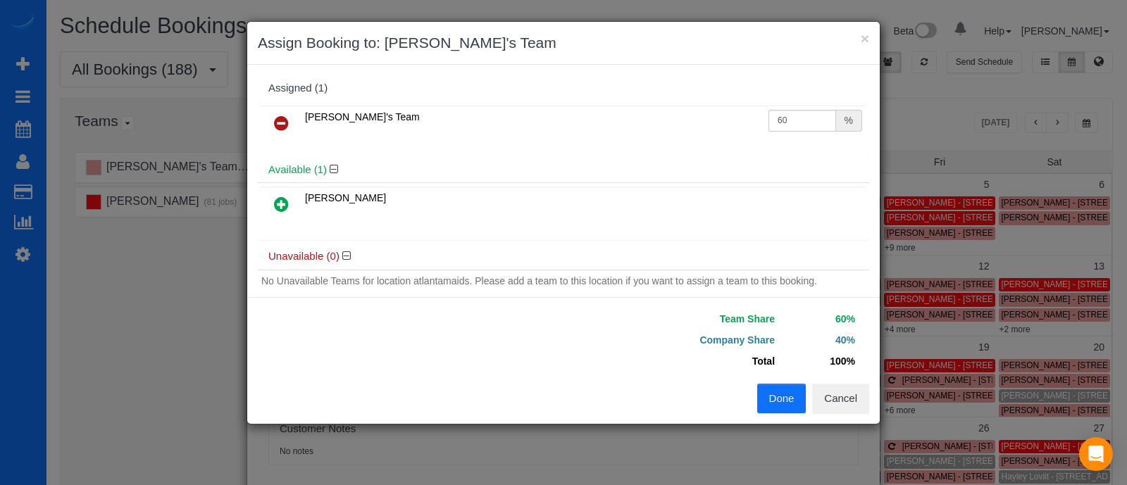
click at [779, 384] on button "Done" at bounding box center [781, 399] width 49 height 30
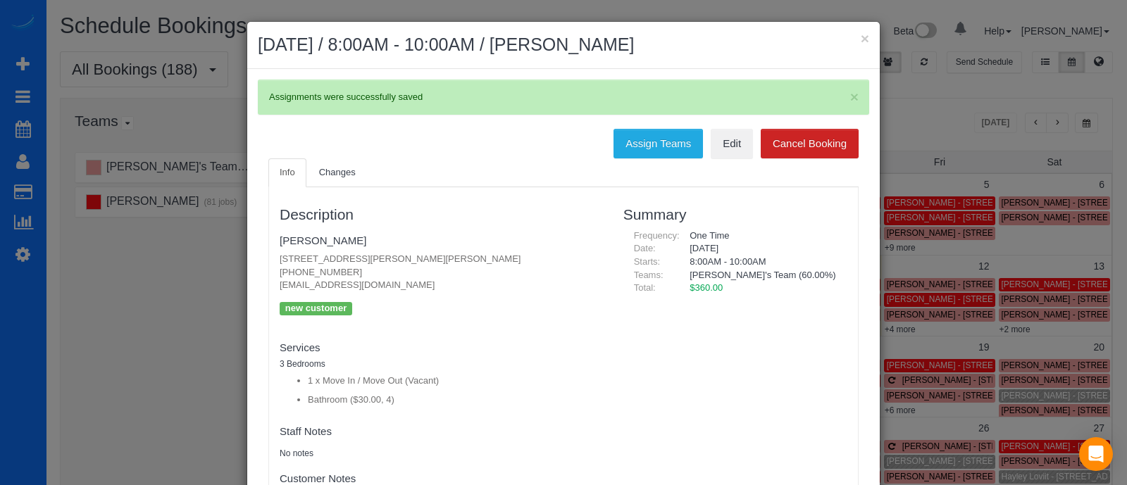
click at [863, 34] on div "× [DATE] / 8:00AM - 10:00AM / [PERSON_NAME]" at bounding box center [563, 45] width 633 height 47
click at [861, 37] on button "×" at bounding box center [865, 38] width 8 height 15
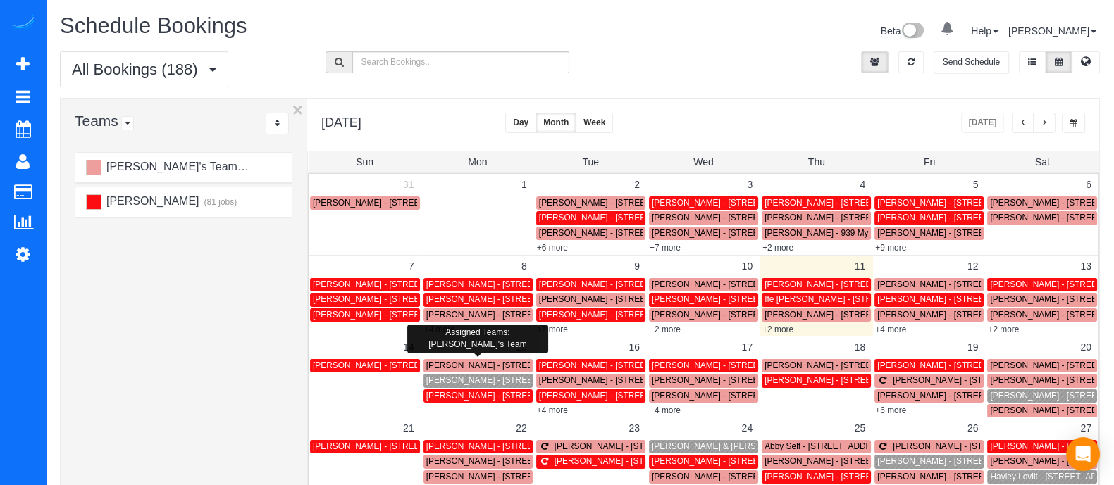
click at [462, 382] on span "[PERSON_NAME] - [STREET_ADDRESS][PERSON_NAME]" at bounding box center [540, 381] width 228 height 10
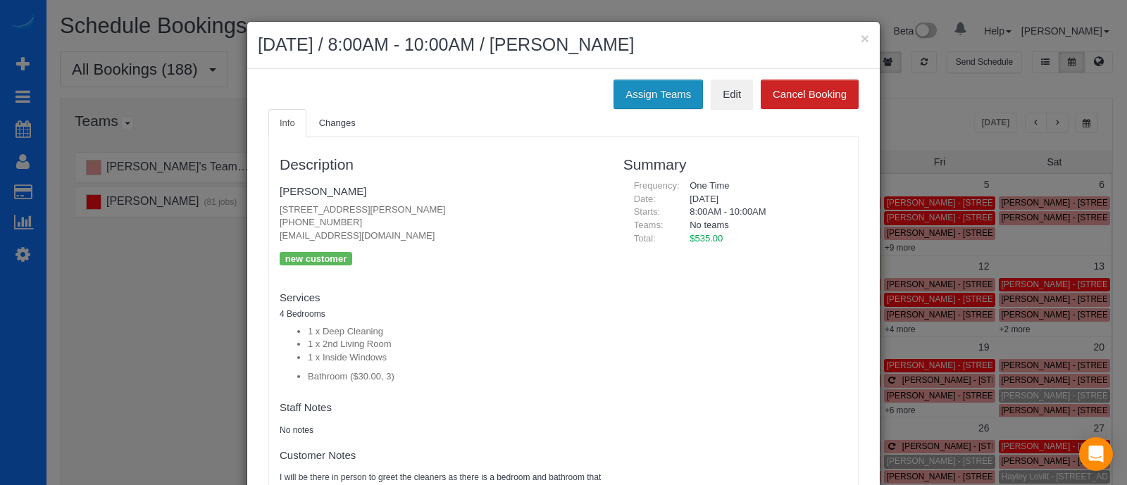
click at [657, 82] on button "Assign Teams" at bounding box center [658, 95] width 89 height 30
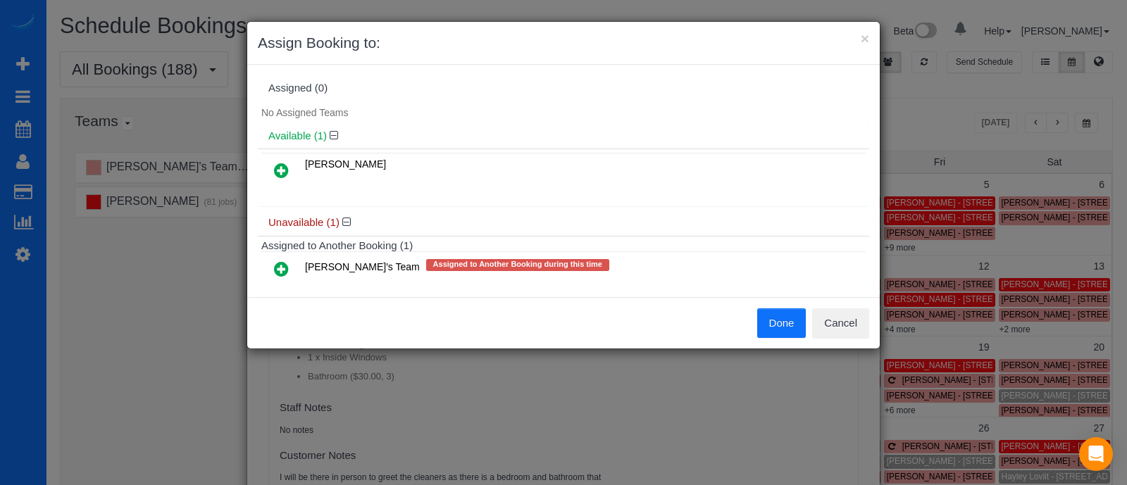
click at [284, 171] on icon at bounding box center [281, 170] width 15 height 17
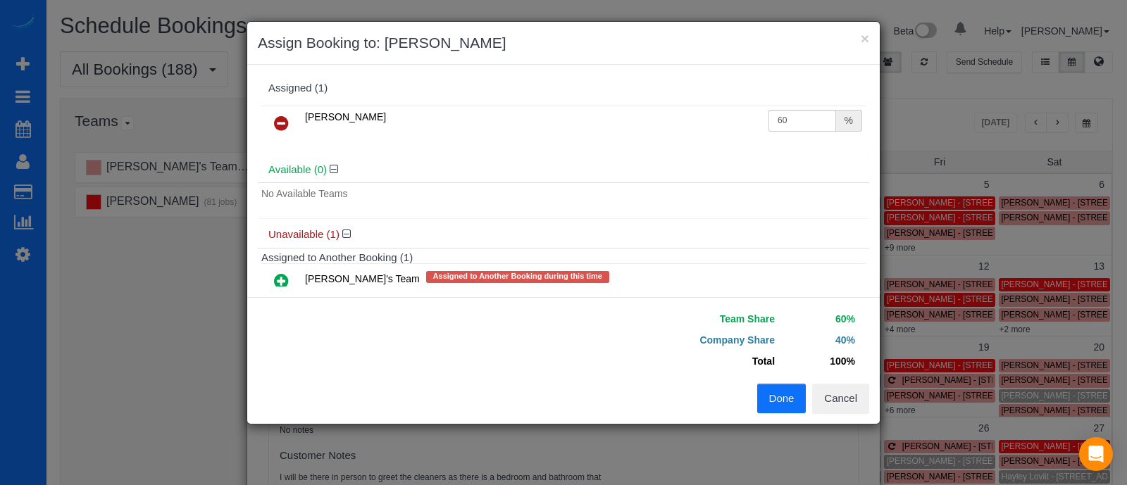
click at [776, 401] on button "Done" at bounding box center [781, 399] width 49 height 30
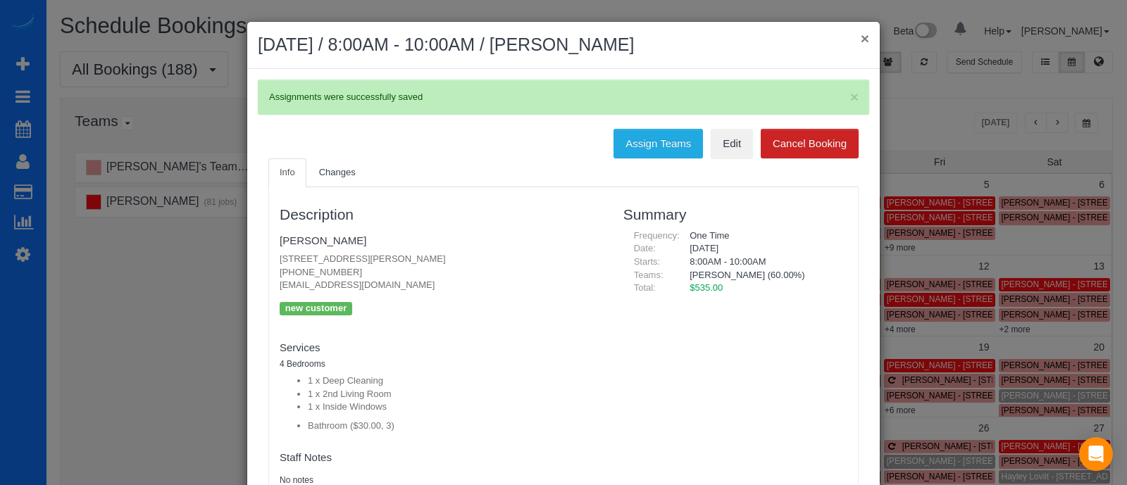
click at [861, 39] on button "×" at bounding box center [865, 38] width 8 height 15
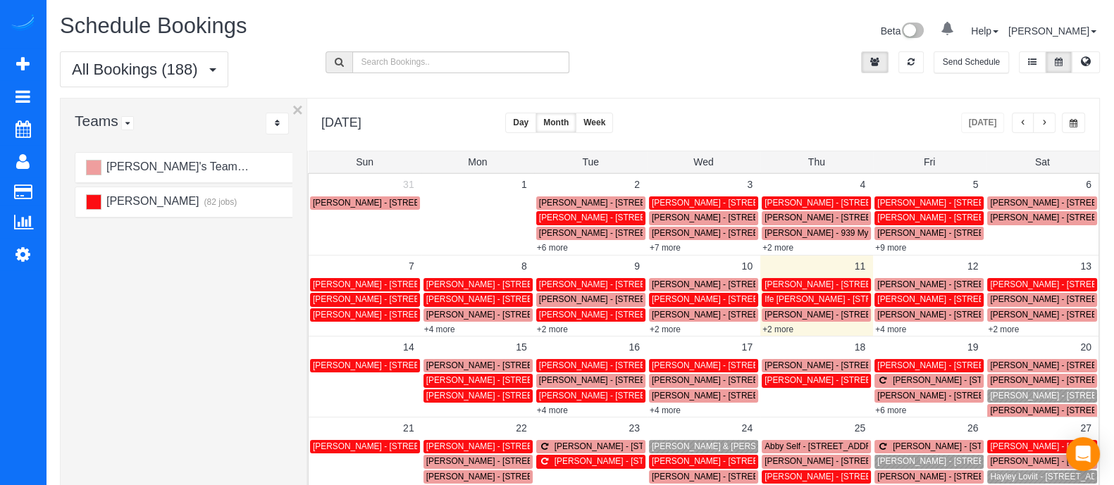
click at [1009, 393] on span "[PERSON_NAME] - [STREET_ADDRESS]" at bounding box center [1069, 396] width 159 height 10
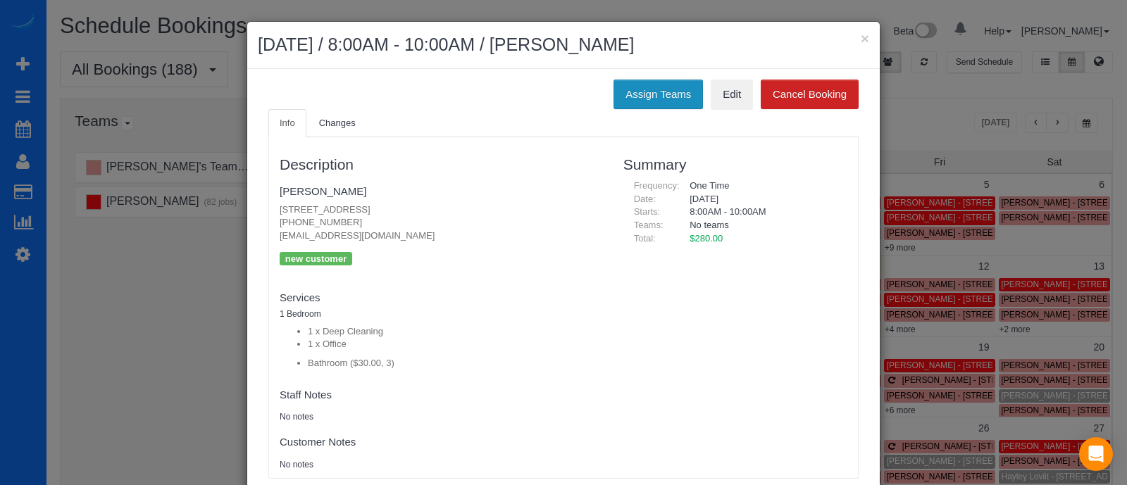
click at [662, 103] on button "Assign Teams" at bounding box center [658, 95] width 89 height 30
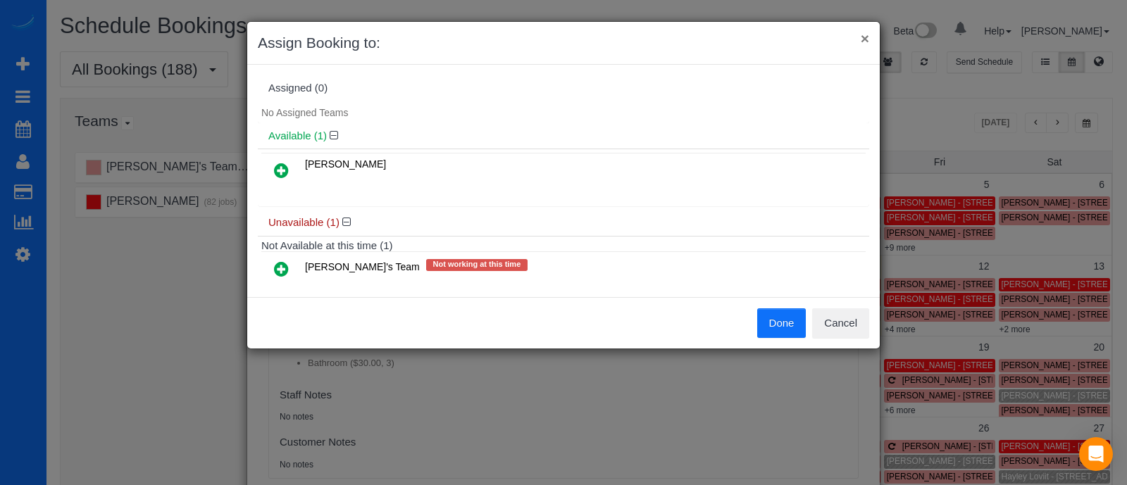
click at [865, 35] on button "×" at bounding box center [865, 38] width 8 height 15
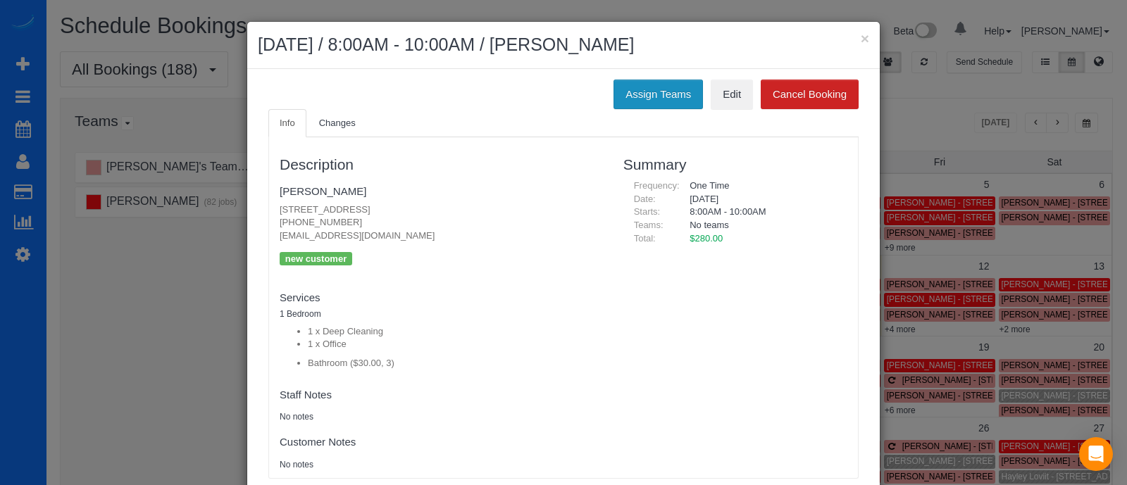
click at [667, 94] on button "Assign Teams" at bounding box center [658, 95] width 89 height 30
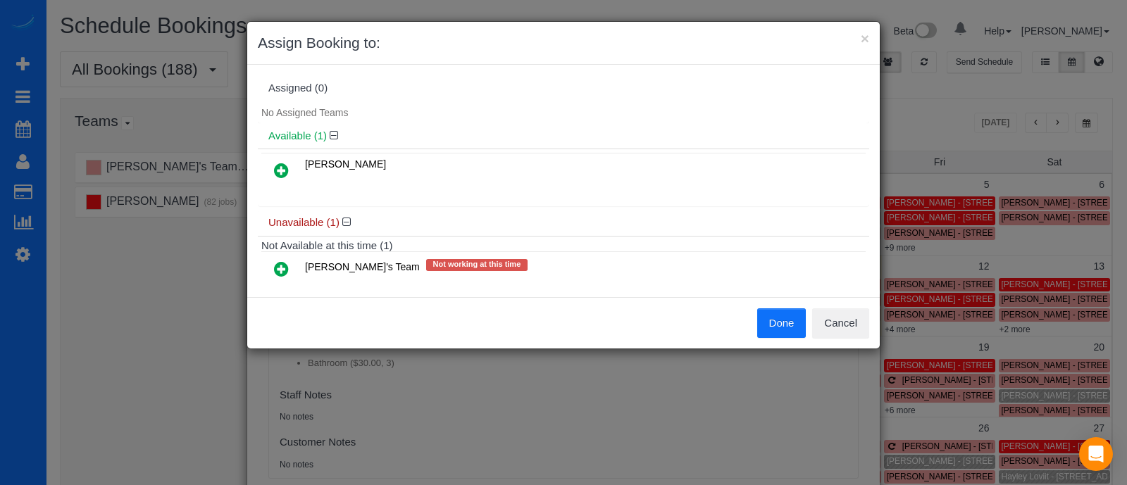
click at [279, 171] on icon at bounding box center [281, 170] width 15 height 17
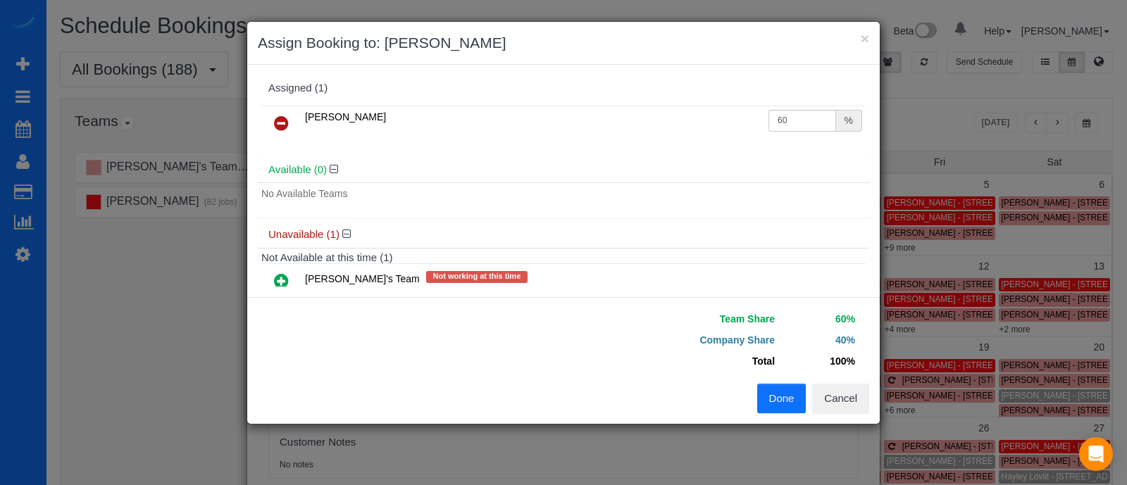
click at [779, 404] on button "Done" at bounding box center [781, 399] width 49 height 30
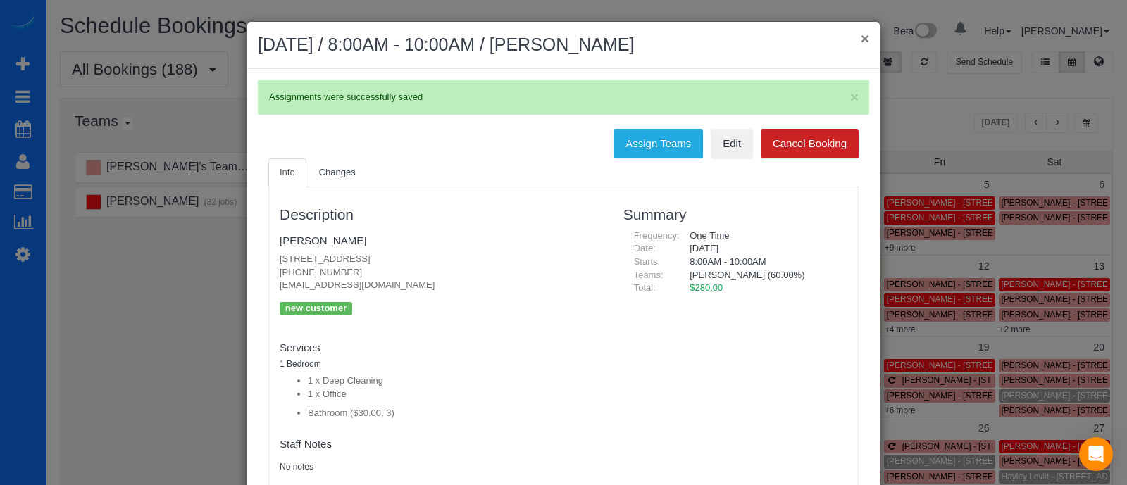
click at [861, 36] on button "×" at bounding box center [865, 38] width 8 height 15
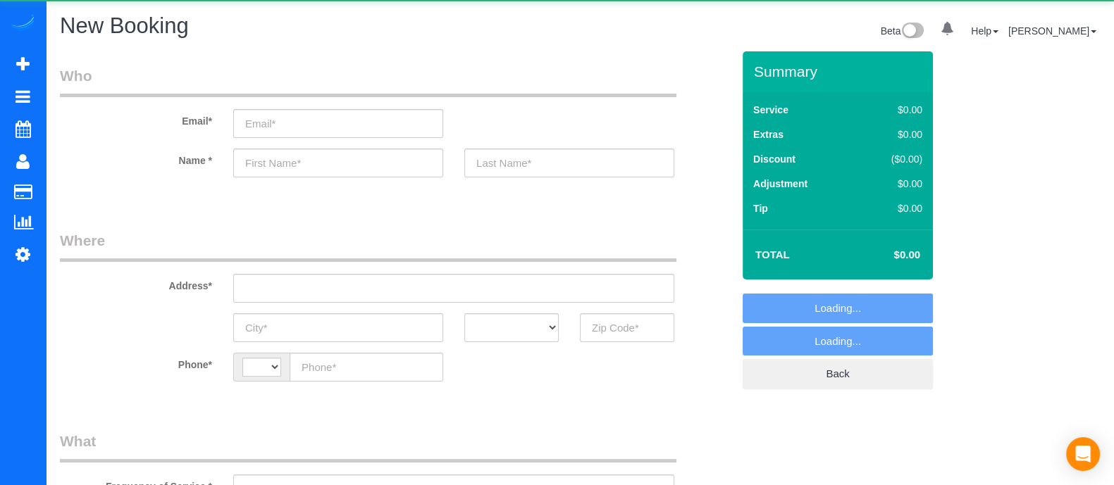
select select "object:575"
select select "string:[GEOGRAPHIC_DATA]"
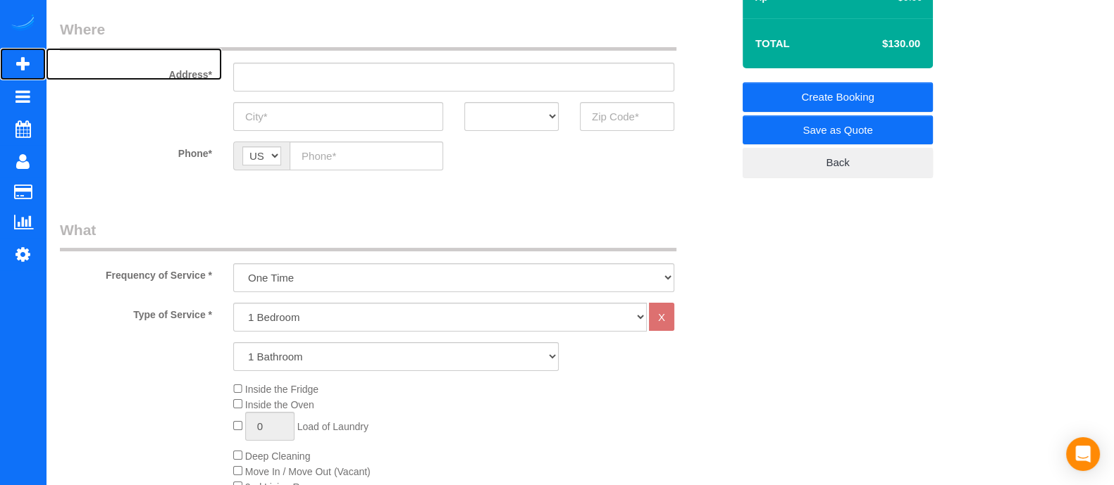
scroll to position [217, 0]
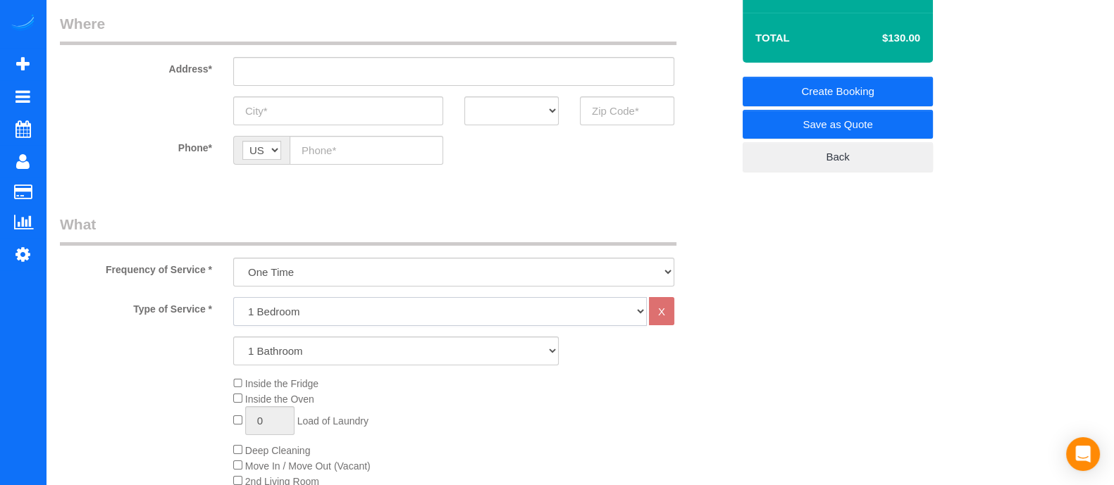
click at [380, 325] on select "1 Bedroom 2 Bedrooms 3 Bedrooms 4 Bedrooms 5 Bedrooms 6 Bedrooms" at bounding box center [440, 311] width 414 height 29
select select "2"
click at [233, 297] on select "1 Bedroom 2 Bedrooms 3 Bedrooms 4 Bedrooms 5 Bedrooms 6 Bedrooms" at bounding box center [440, 311] width 414 height 29
drag, startPoint x: 421, startPoint y: 345, endPoint x: 380, endPoint y: 240, distance: 112.7
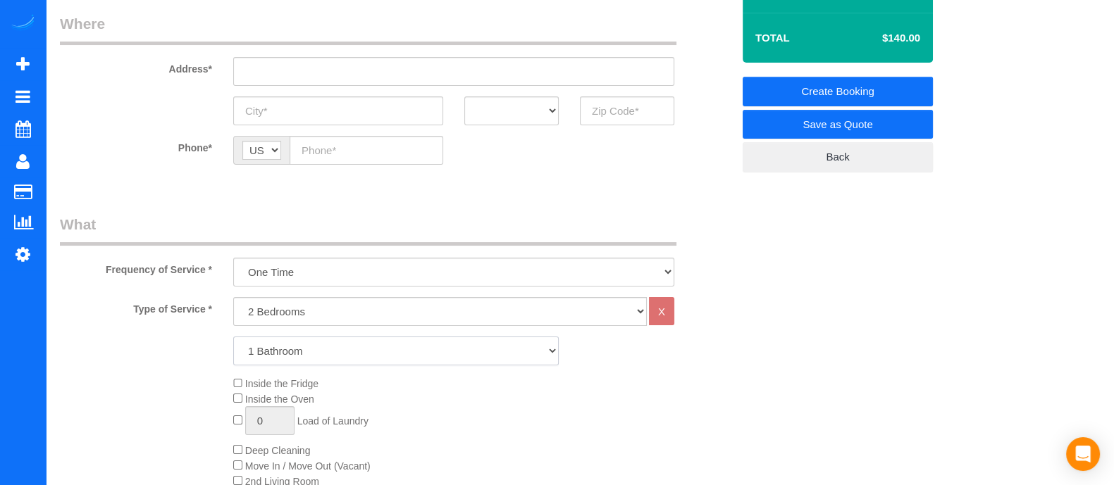
select select "2"
click at [233, 337] on select "1 Bathroom 2 Bathrooms 3 Bathrooms 4 Bathrooms 5 Bathrooms 6 Bathrooms" at bounding box center [396, 351] width 326 height 29
click at [611, 233] on legend "What" at bounding box center [368, 230] width 617 height 32
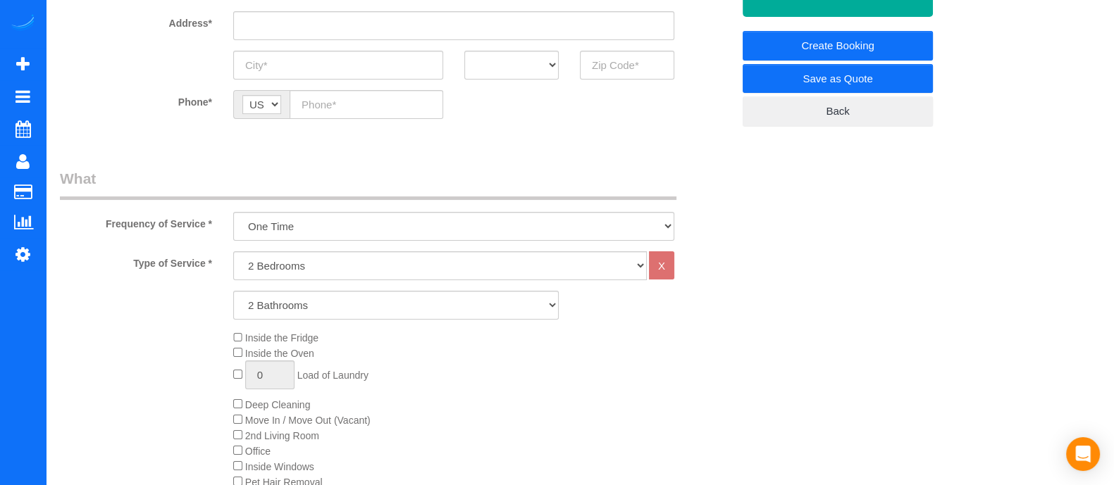
scroll to position [240, 0]
